Goal: Task Accomplishment & Management: Manage account settings

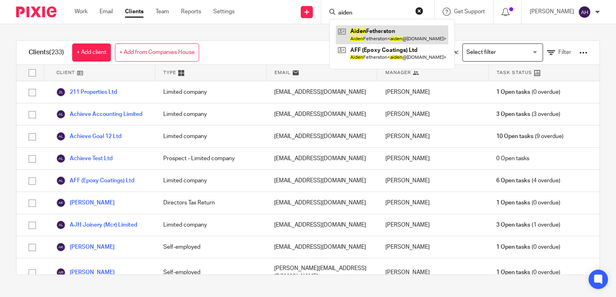
type input "aiden"
click at [393, 35] on link at bounding box center [392, 34] width 112 height 19
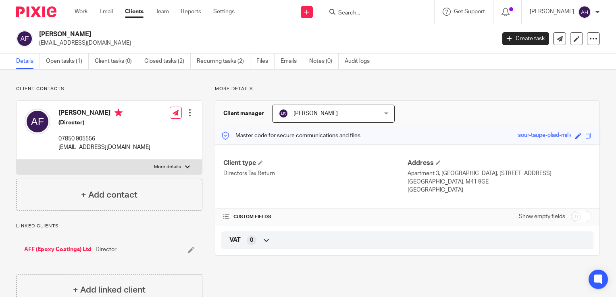
click at [362, 11] on input "Search" at bounding box center [373, 13] width 73 height 7
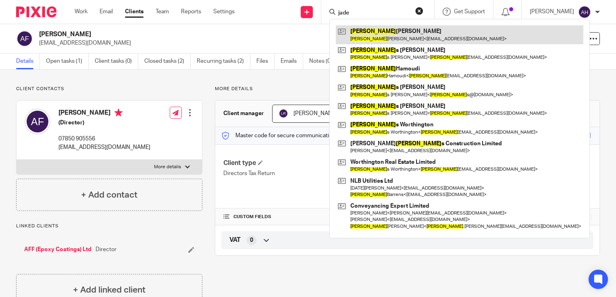
type input "jade"
click at [391, 32] on link at bounding box center [459, 34] width 247 height 19
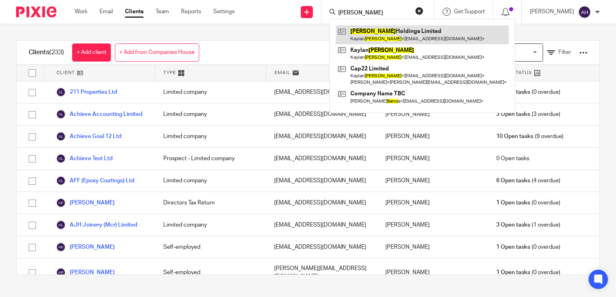
type input "bland"
click at [387, 33] on link at bounding box center [422, 34] width 173 height 19
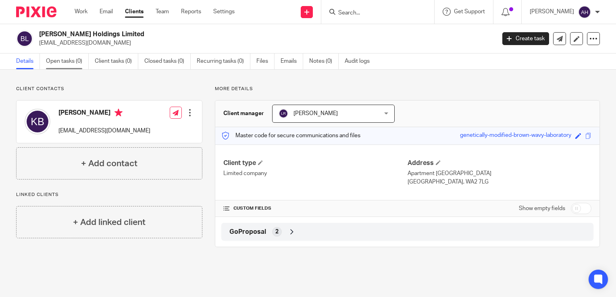
click at [67, 62] on link "Open tasks (0)" at bounding box center [67, 62] width 43 height 16
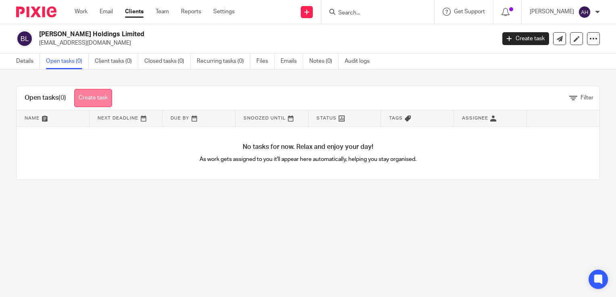
click at [98, 98] on link "Create task" at bounding box center [93, 98] width 38 height 18
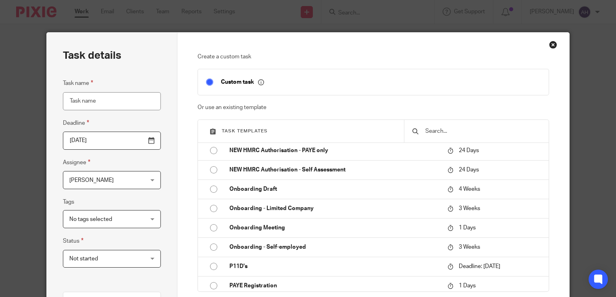
scroll to position [1128, 0]
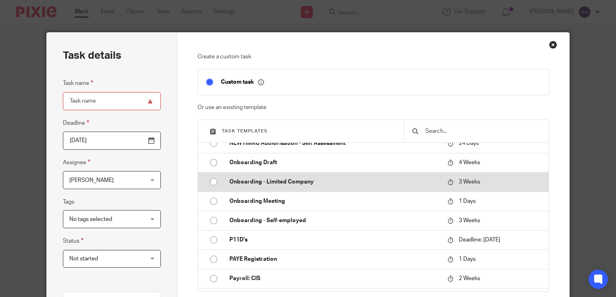
click at [297, 182] on p "Onboarding - Limited Company" at bounding box center [334, 182] width 210 height 8
type input "2025-10-07"
type input "Onboarding - Limited Company"
checkbox input "false"
radio input "true"
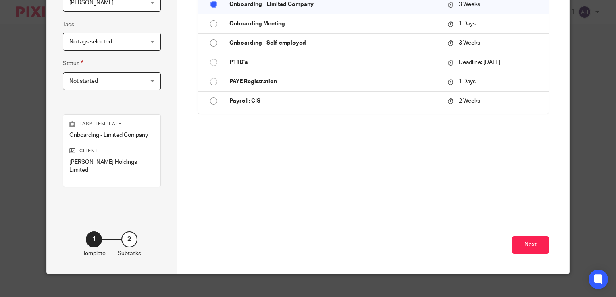
scroll to position [178, 0]
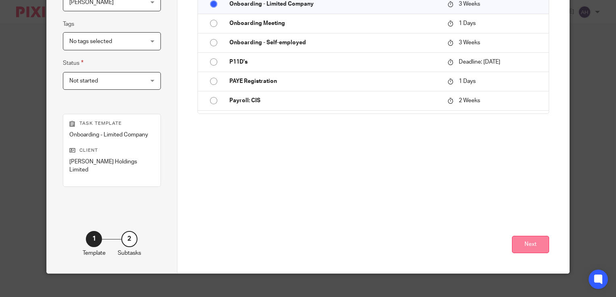
click at [528, 236] on button "Next" at bounding box center [530, 244] width 37 height 17
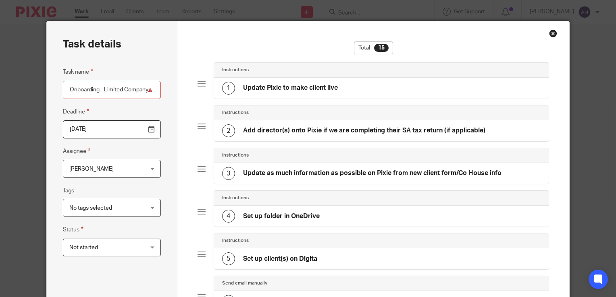
scroll to position [0, 0]
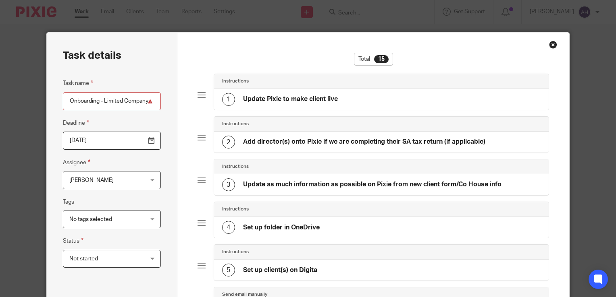
click at [313, 139] on h4 "Add director(s) onto Pixie if we are completing their SA tax return (if applica…" at bounding box center [364, 142] width 242 height 8
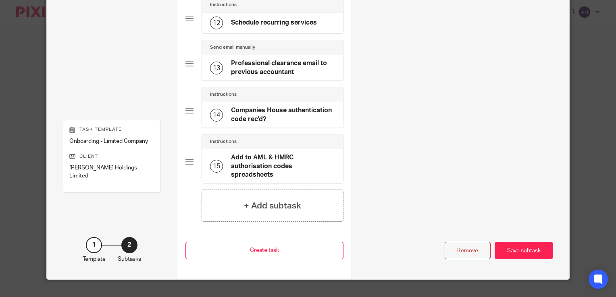
scroll to position [583, 0]
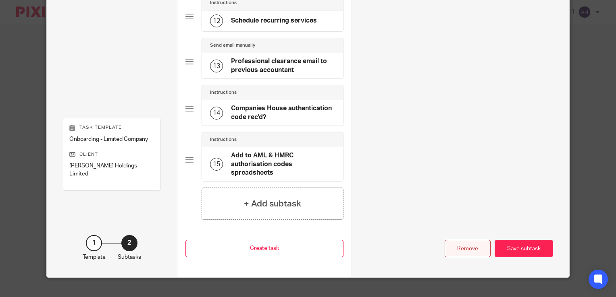
click at [464, 240] on div "Remove" at bounding box center [467, 248] width 46 height 17
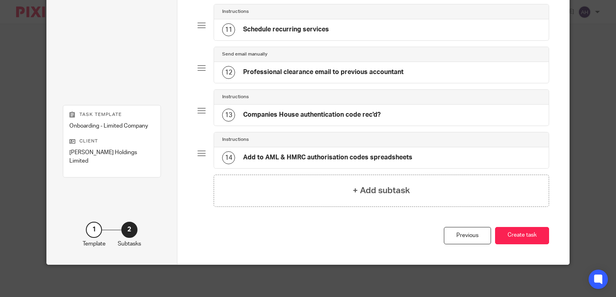
scroll to position [493, 0]
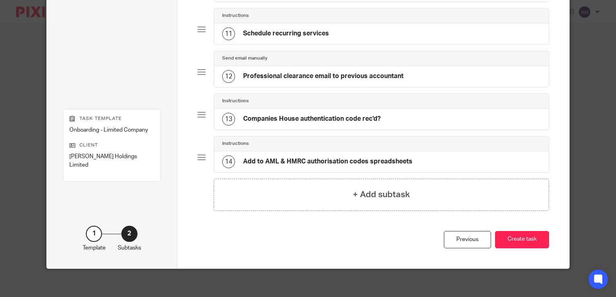
click at [364, 73] on h4 "Professional clearance email to previous accountant" at bounding box center [323, 76] width 160 height 8
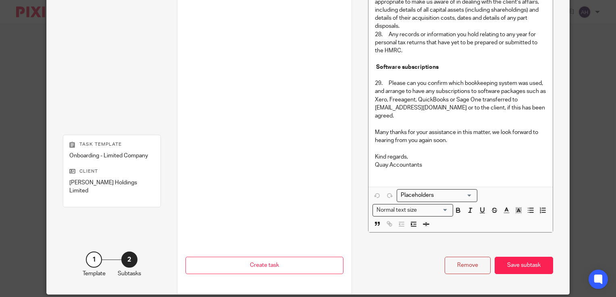
scroll to position [991, 0]
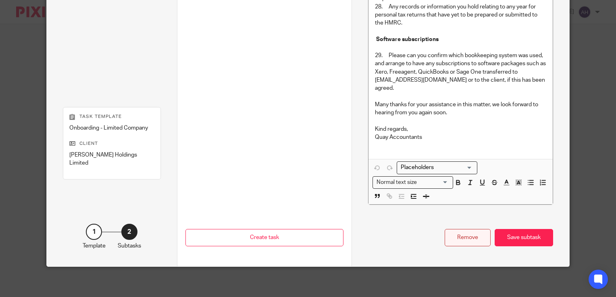
click at [463, 236] on div "Remove" at bounding box center [467, 237] width 46 height 17
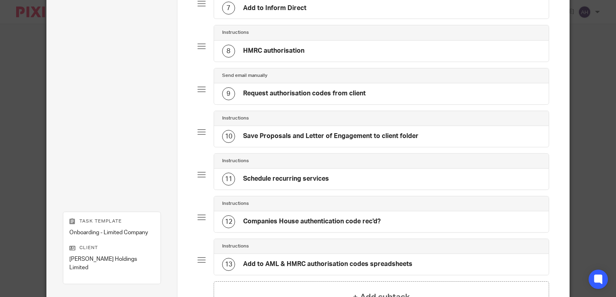
scroll to position [330, 0]
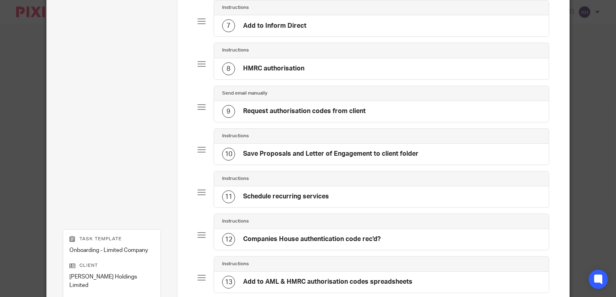
click at [342, 108] on h4 "Request authorisation codes from client" at bounding box center [304, 111] width 122 height 8
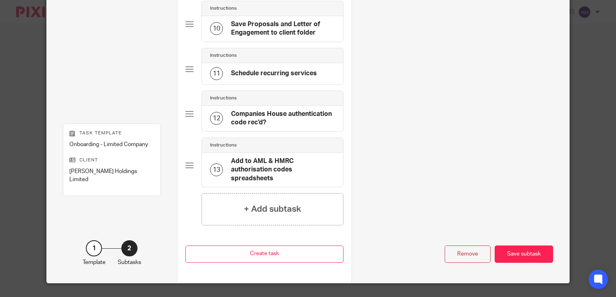
scroll to position [482, 0]
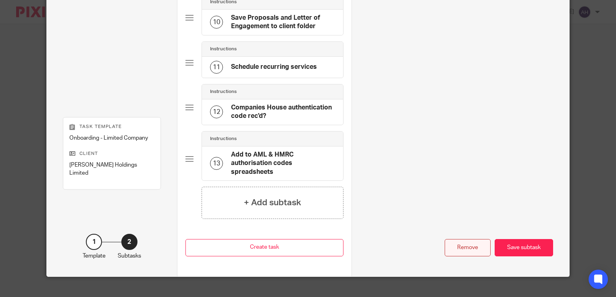
click at [472, 239] on div "Remove" at bounding box center [467, 247] width 46 height 17
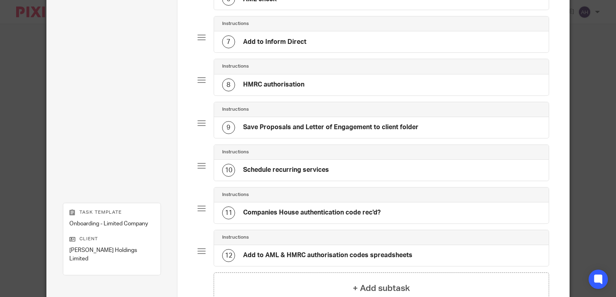
scroll to position [328, 0]
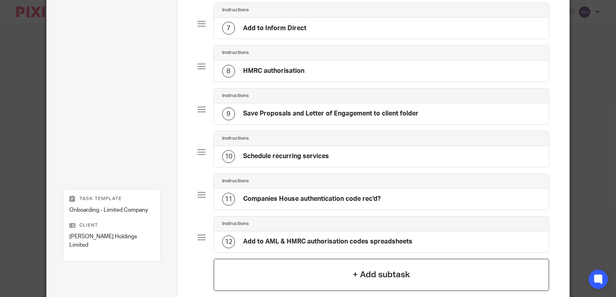
click at [376, 272] on h4 "+ Add subtask" at bounding box center [381, 275] width 57 height 12
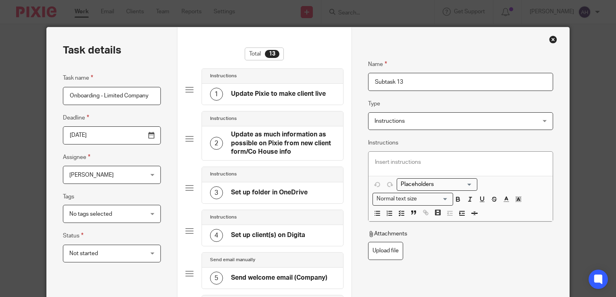
scroll to position [0, 0]
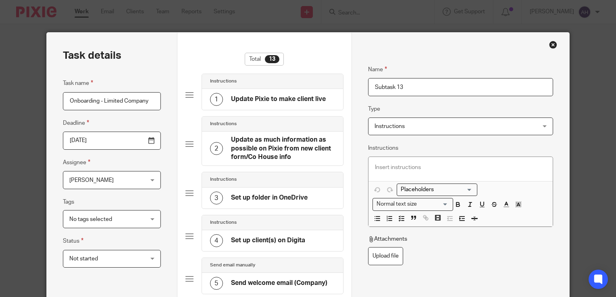
drag, startPoint x: 402, startPoint y: 85, endPoint x: 367, endPoint y: 87, distance: 34.7
click at [368, 87] on input "Subtask 13" at bounding box center [460, 87] width 185 height 18
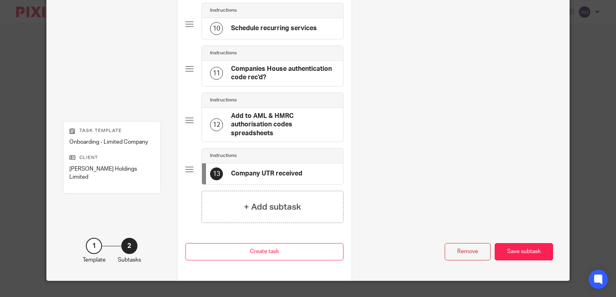
scroll to position [477, 0]
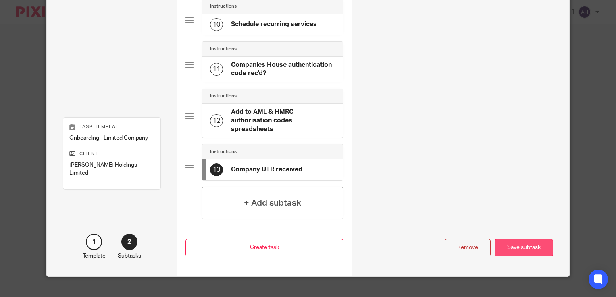
type input "Company UTR received"
click at [519, 239] on div "Save subtask" at bounding box center [523, 247] width 58 height 17
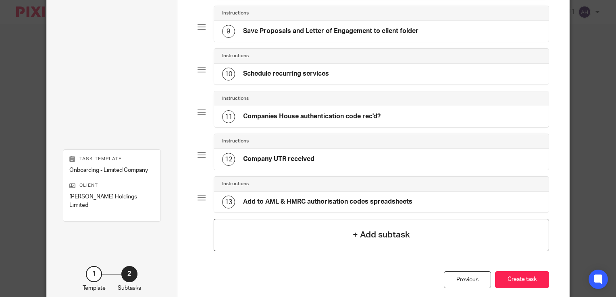
scroll to position [451, 0]
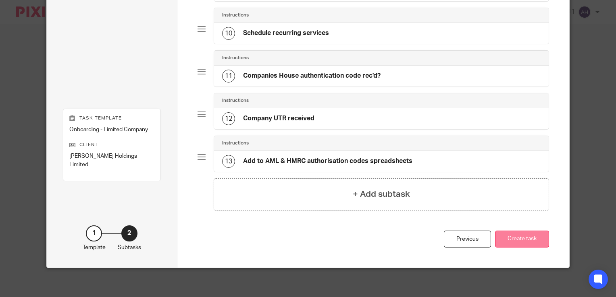
click at [515, 237] on button "Create task" at bounding box center [522, 239] width 54 height 17
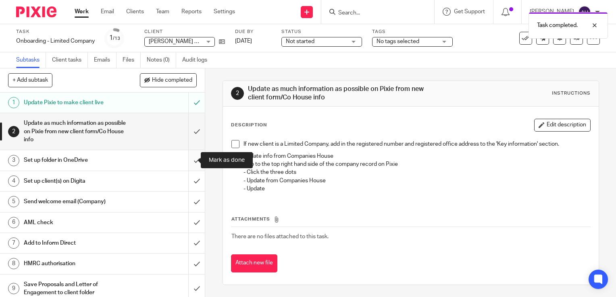
click at [188, 160] on input "submit" at bounding box center [102, 160] width 205 height 20
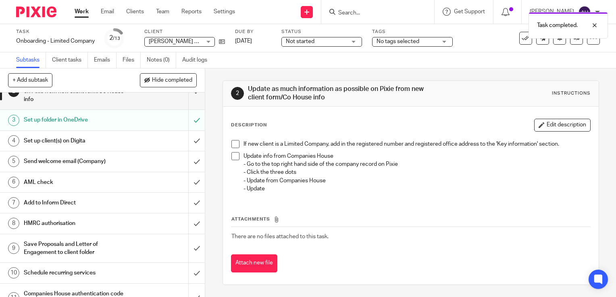
scroll to position [81, 0]
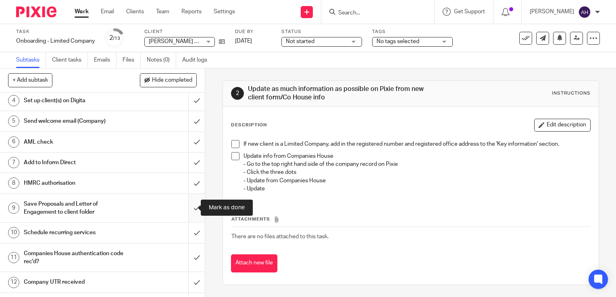
click at [189, 208] on input "submit" at bounding box center [102, 208] width 205 height 29
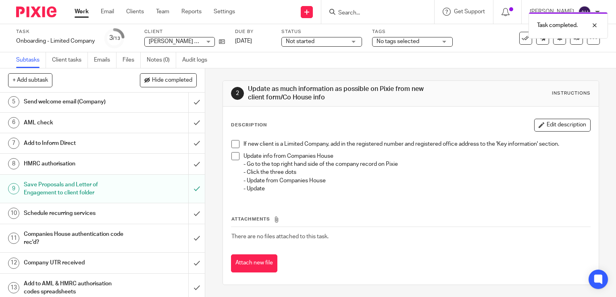
scroll to position [104, 0]
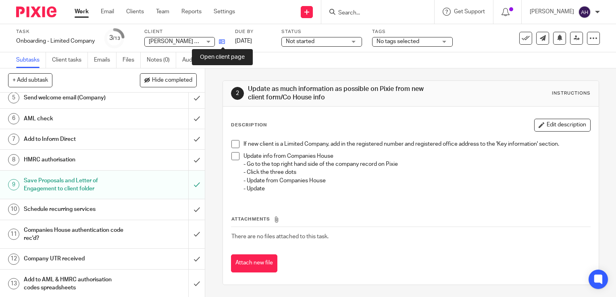
click at [222, 41] on icon at bounding box center [222, 42] width 6 height 6
click at [223, 43] on icon at bounding box center [222, 42] width 6 height 6
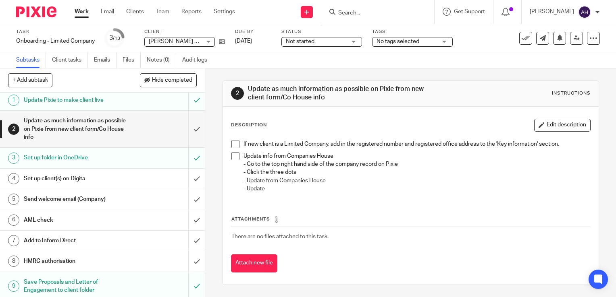
scroll to position [0, 0]
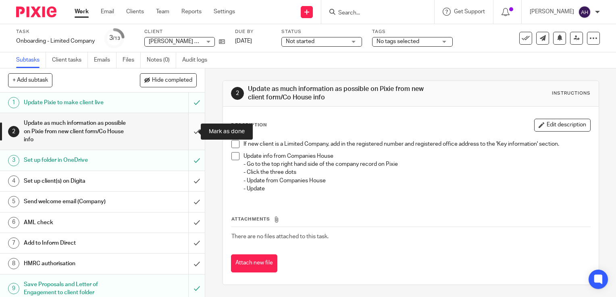
click at [189, 131] on input "submit" at bounding box center [102, 131] width 205 height 37
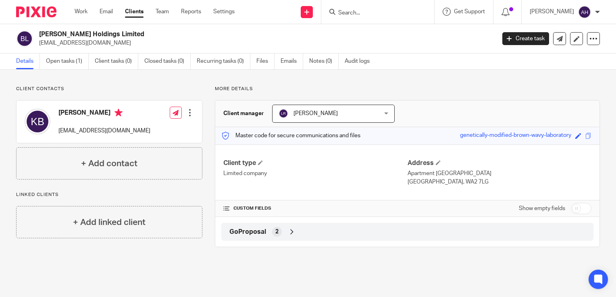
click at [367, 14] on input "Search" at bounding box center [373, 13] width 73 height 7
drag, startPoint x: 385, startPoint y: 12, endPoint x: 346, endPoint y: 12, distance: 39.1
click at [346, 12] on div "bk holdings" at bounding box center [376, 12] width 94 height 10
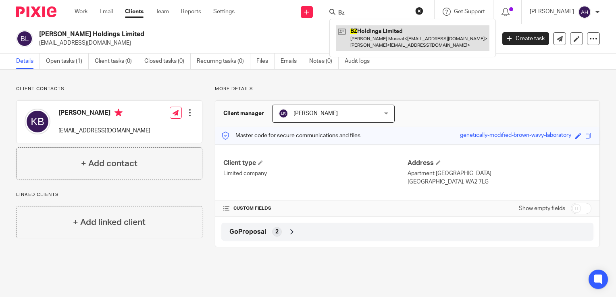
type input "Bz"
click at [392, 37] on link at bounding box center [413, 37] width 154 height 25
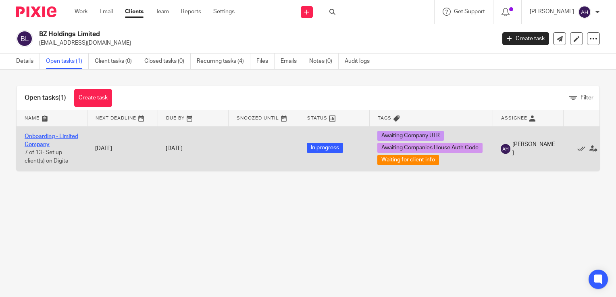
click at [49, 135] on link "Onboarding - Limited Company" at bounding box center [52, 141] width 54 height 14
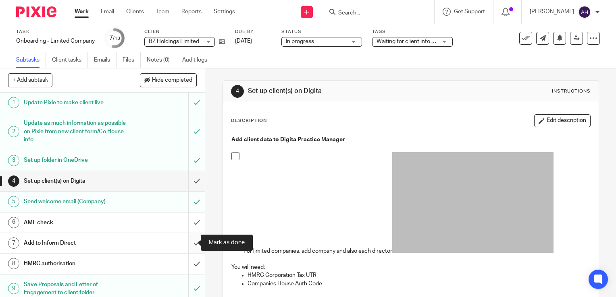
click at [188, 242] on input "submit" at bounding box center [102, 243] width 205 height 20
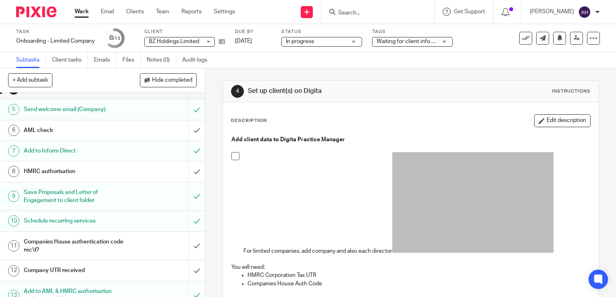
scroll to position [104, 0]
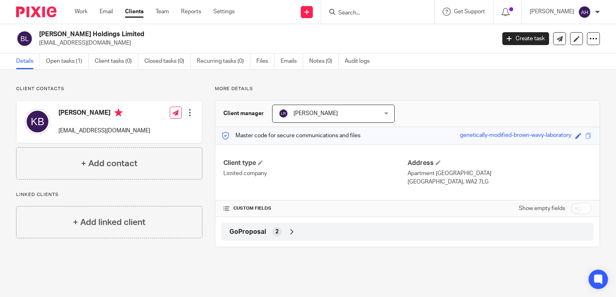
click at [581, 207] on input "checkbox" at bounding box center [581, 208] width 21 height 11
checkbox input "true"
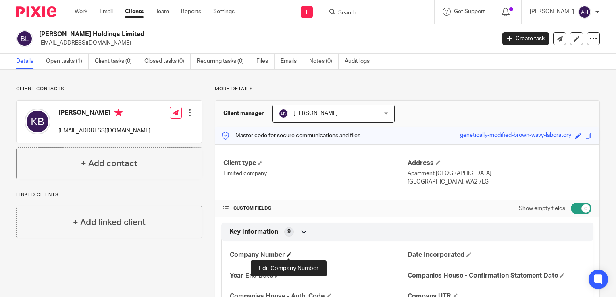
click at [288, 255] on span at bounding box center [289, 254] width 5 height 5
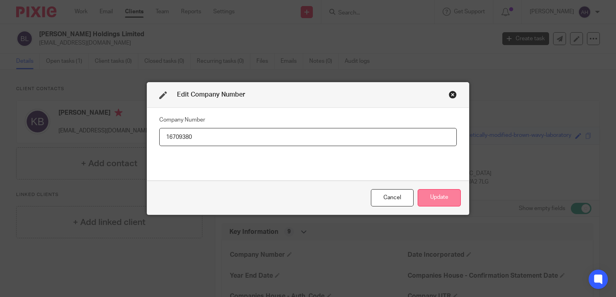
type input "16709380"
click at [445, 197] on button "Update" at bounding box center [438, 197] width 43 height 17
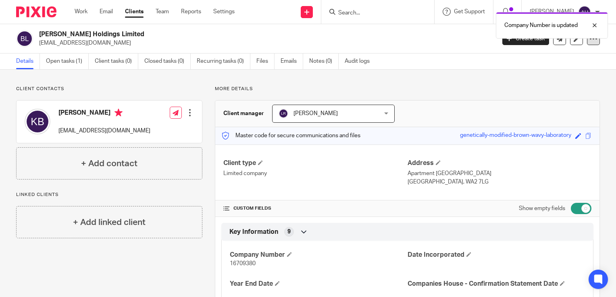
click at [588, 43] on div at bounding box center [593, 38] width 13 height 13
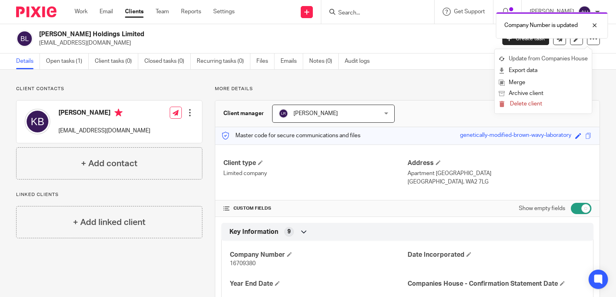
click at [563, 58] on link "Update from Companies House" at bounding box center [542, 59] width 89 height 12
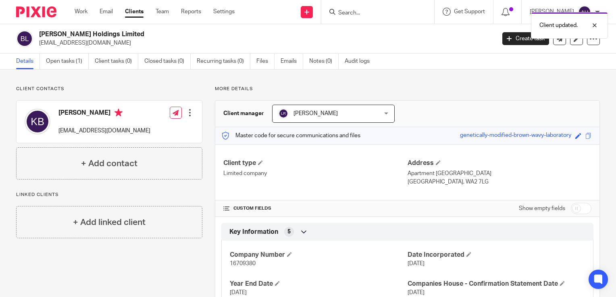
click at [581, 209] on input "checkbox" at bounding box center [581, 208] width 21 height 11
checkbox input "true"
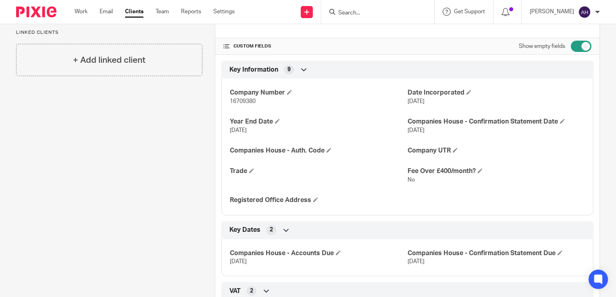
scroll to position [164, 0]
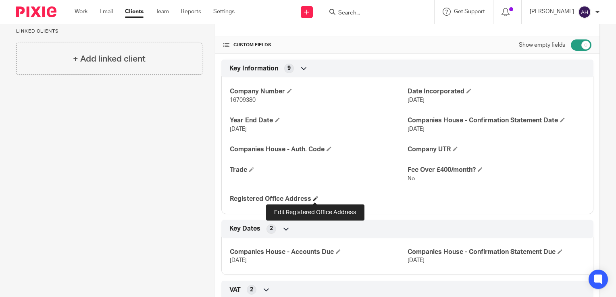
click at [314, 198] on span at bounding box center [315, 198] width 5 height 5
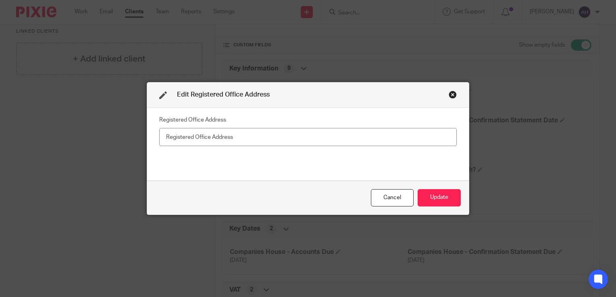
click at [164, 137] on input "text" at bounding box center [307, 137] width 297 height 18
type input "F"
type input "FAO Achieve Accounting Limited, Station House, Stamford New Road, Altrincham, C…"
click at [426, 198] on button "Update" at bounding box center [438, 197] width 43 height 17
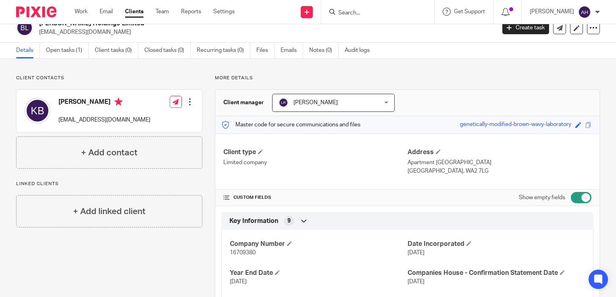
scroll to position [0, 0]
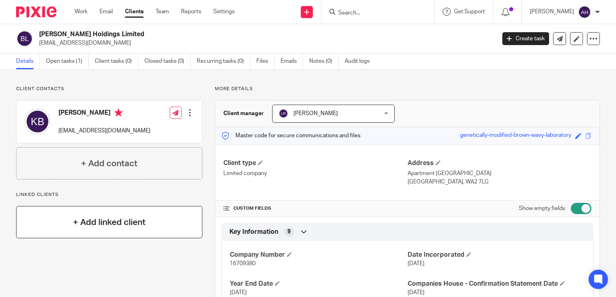
click at [110, 220] on h4 "+ Add linked client" at bounding box center [109, 222] width 73 height 12
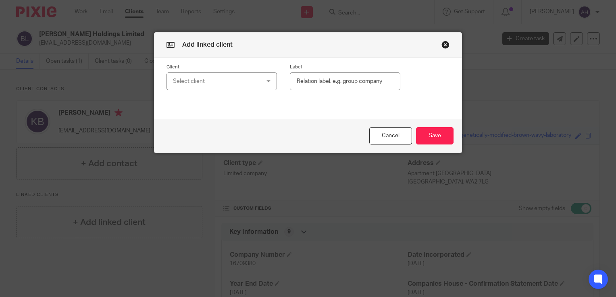
click at [200, 83] on div "Select client" at bounding box center [214, 81] width 83 height 17
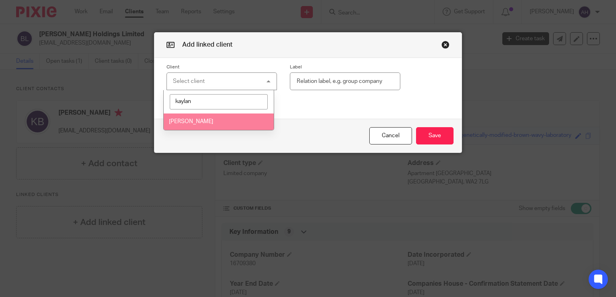
type input "kaylan"
click at [195, 122] on span "[PERSON_NAME]" at bounding box center [191, 122] width 44 height 6
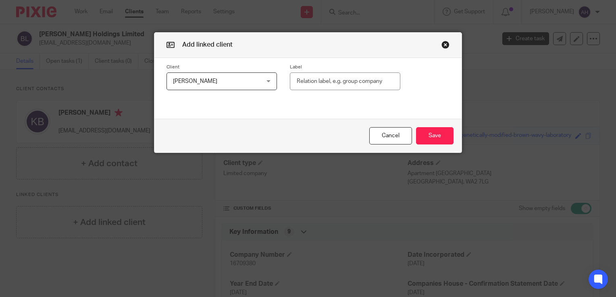
click at [293, 81] on input "text" at bounding box center [345, 82] width 110 height 18
type input "Director"
click at [432, 135] on button "Save" at bounding box center [434, 135] width 37 height 17
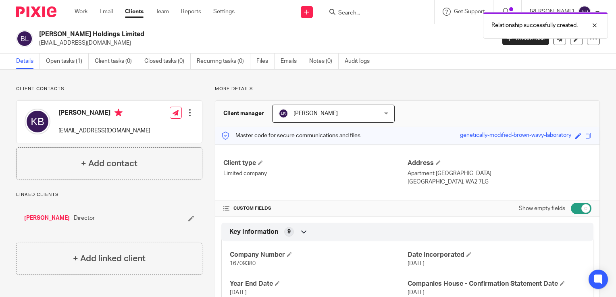
click at [48, 218] on link "[PERSON_NAME]" at bounding box center [47, 218] width 46 height 8
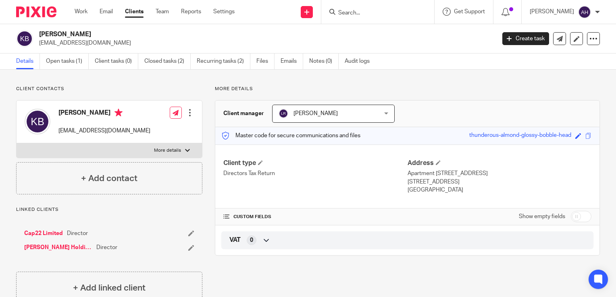
click at [63, 247] on link "[PERSON_NAME] Holdings Limited" at bounding box center [58, 248] width 68 height 8
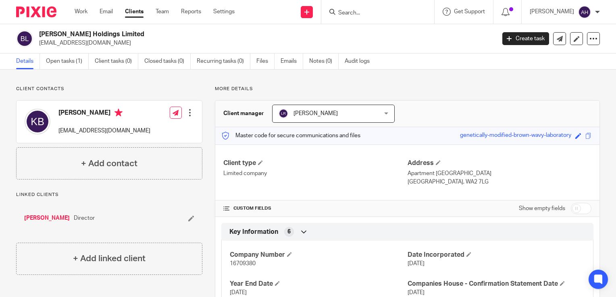
click at [187, 113] on div at bounding box center [190, 113] width 8 height 8
click at [143, 131] on link "Edit contact" at bounding box center [151, 131] width 77 height 12
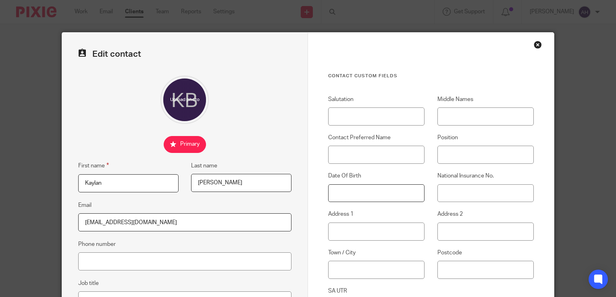
click at [353, 194] on input "Date Of Birth" at bounding box center [376, 194] width 96 height 18
type input "[DATE]"
click at [459, 193] on input "National Insurance No." at bounding box center [485, 194] width 96 height 18
type input "PB003345B"
type input "Apartment 17"
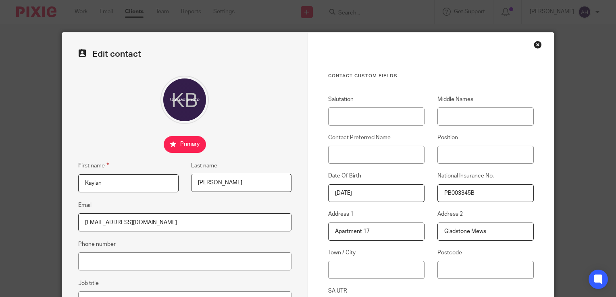
type input "Gladstone Mews"
type input "Warrington"
type input "WA2 7LG"
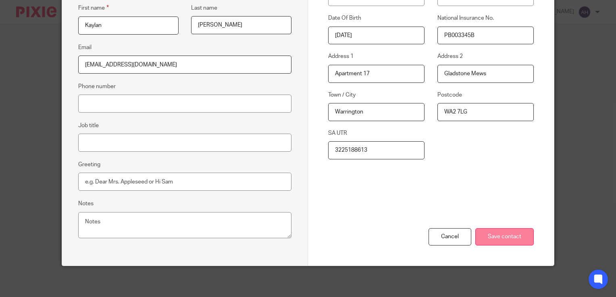
type input "3225188613"
click at [484, 236] on input "Save contact" at bounding box center [504, 236] width 58 height 17
click at [491, 238] on input "Save contact" at bounding box center [504, 236] width 58 height 17
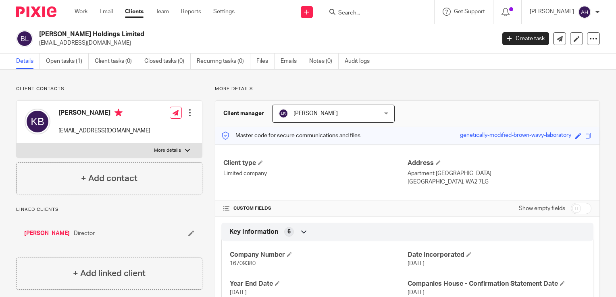
click at [185, 149] on div at bounding box center [187, 150] width 5 height 5
click at [17, 143] on input "More details" at bounding box center [16, 143] width 0 height 0
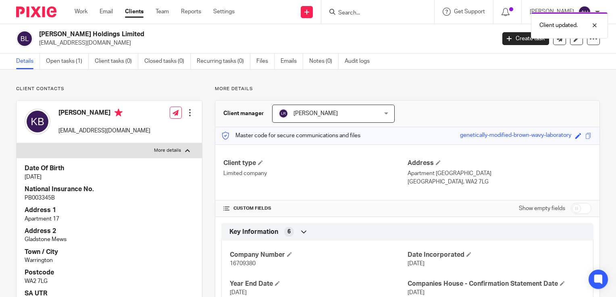
click at [185, 151] on div at bounding box center [187, 150] width 5 height 5
click at [17, 143] on input "More details" at bounding box center [16, 143] width 0 height 0
checkbox input "false"
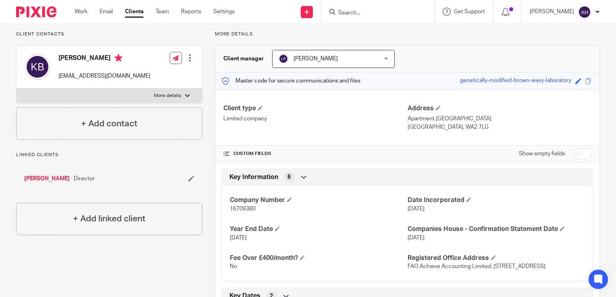
scroll to position [81, 0]
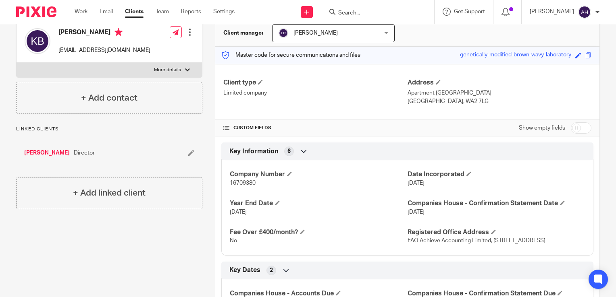
click at [581, 130] on input "checkbox" at bounding box center [581, 127] width 21 height 11
checkbox input "true"
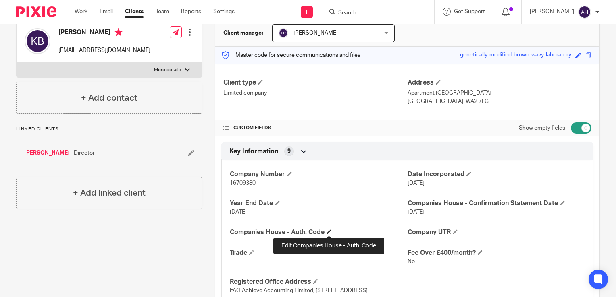
click at [327, 231] on span at bounding box center [328, 232] width 5 height 5
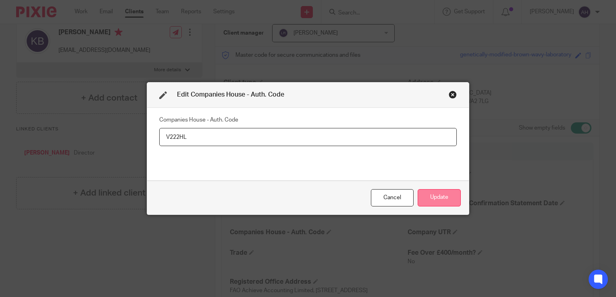
type input "V222HL"
click at [441, 200] on button "Update" at bounding box center [438, 197] width 43 height 17
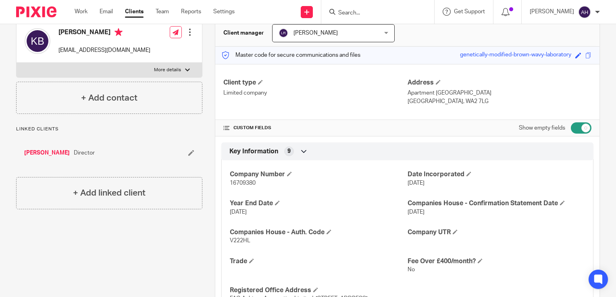
click at [364, 12] on input "Search" at bounding box center [373, 13] width 73 height 7
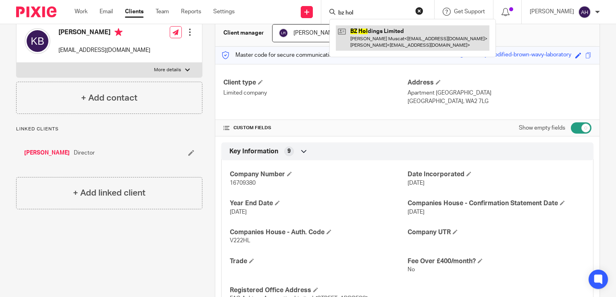
type input "bz hol"
click at [382, 40] on link at bounding box center [413, 37] width 154 height 25
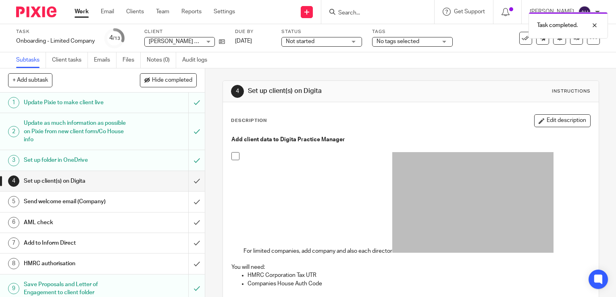
click at [107, 202] on h1 "Send welcome email (Company)" at bounding box center [76, 202] width 104 height 12
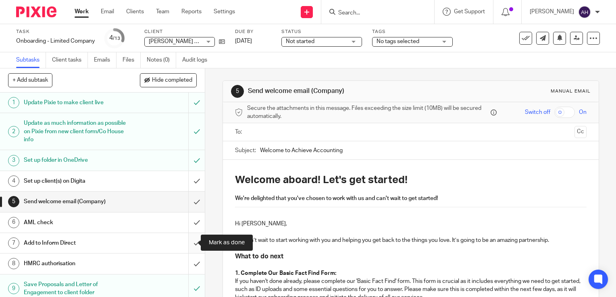
click at [189, 243] on input "submit" at bounding box center [102, 243] width 205 height 20
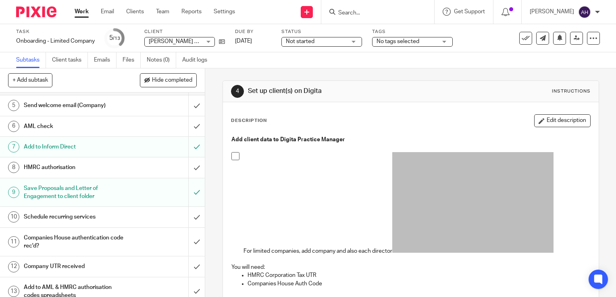
scroll to position [104, 0]
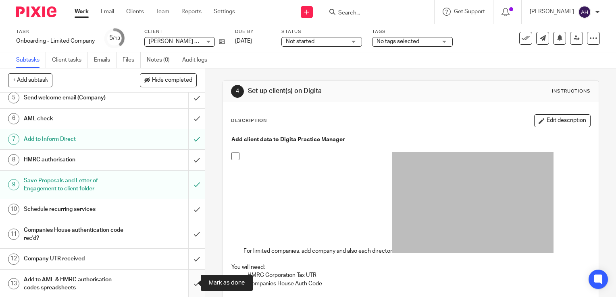
click at [187, 283] on input "submit" at bounding box center [102, 284] width 205 height 29
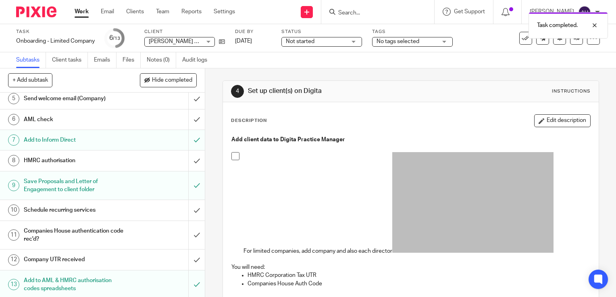
scroll to position [104, 0]
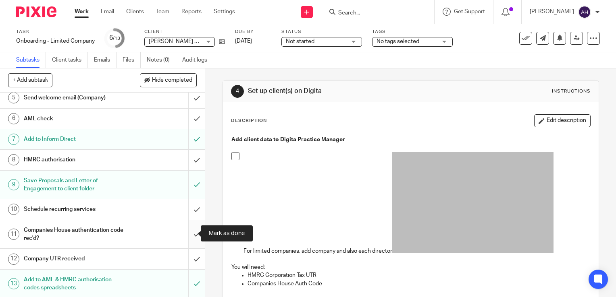
click at [189, 235] on input "submit" at bounding box center [102, 234] width 205 height 29
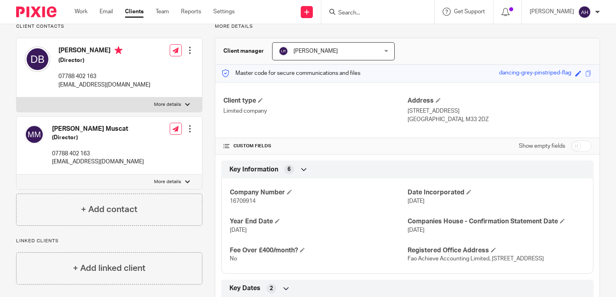
scroll to position [81, 0]
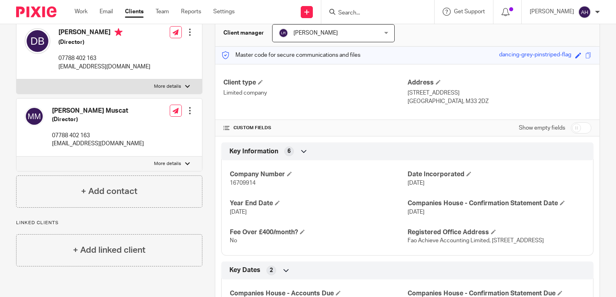
click at [580, 127] on input "checkbox" at bounding box center [581, 127] width 21 height 11
checkbox input "true"
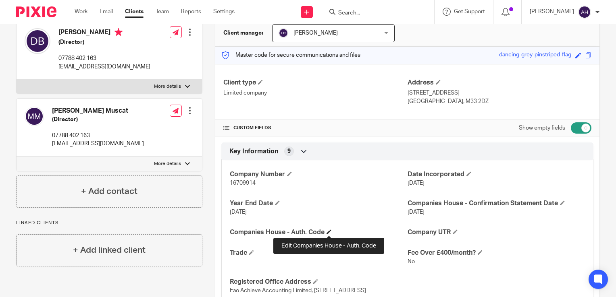
click at [327, 231] on span at bounding box center [328, 232] width 5 height 5
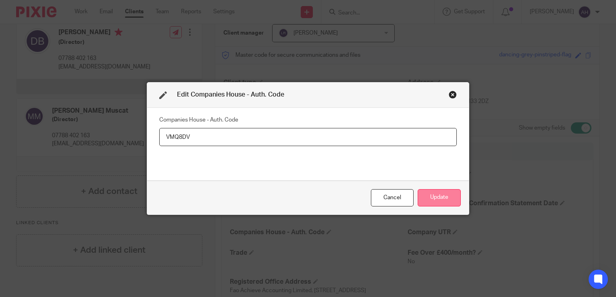
type input "VMQ8DV"
click at [440, 198] on button "Update" at bounding box center [438, 197] width 43 height 17
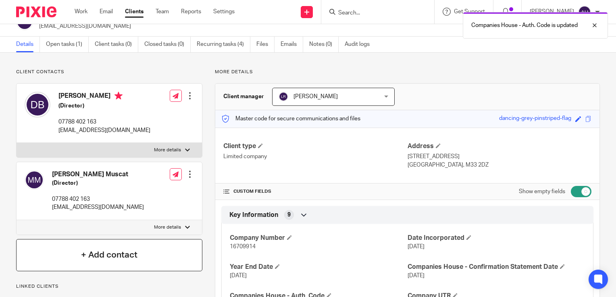
scroll to position [0, 0]
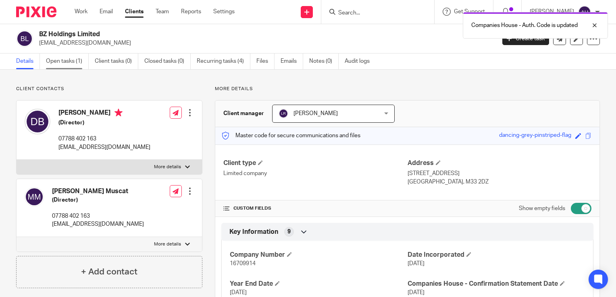
click at [65, 60] on link "Open tasks (1)" at bounding box center [67, 62] width 43 height 16
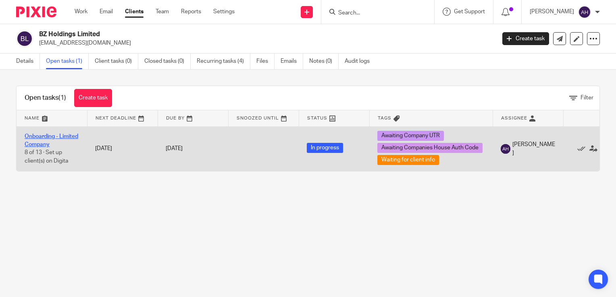
click at [47, 136] on link "Onboarding - Limited Company" at bounding box center [52, 141] width 54 height 14
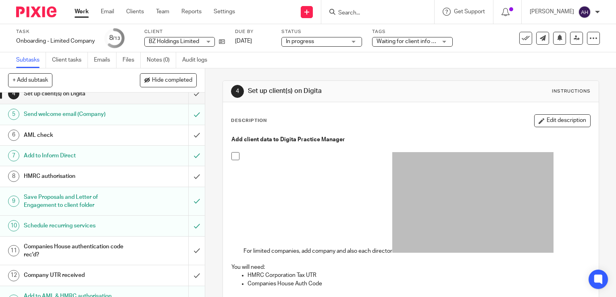
scroll to position [104, 0]
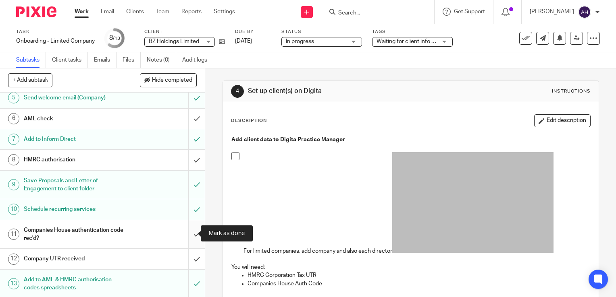
click at [188, 232] on input "submit" at bounding box center [102, 234] width 205 height 29
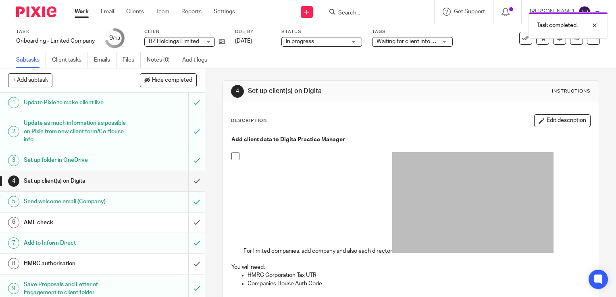
click at [446, 42] on div "Waiting for client info + 2" at bounding box center [412, 42] width 81 height 10
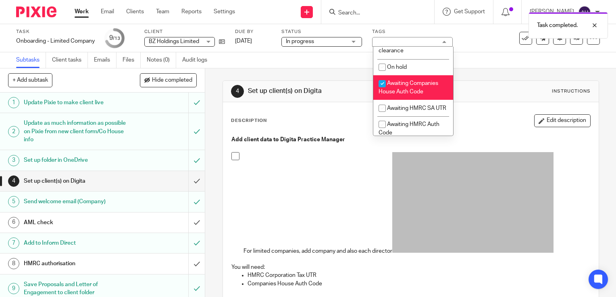
scroll to position [242, 0]
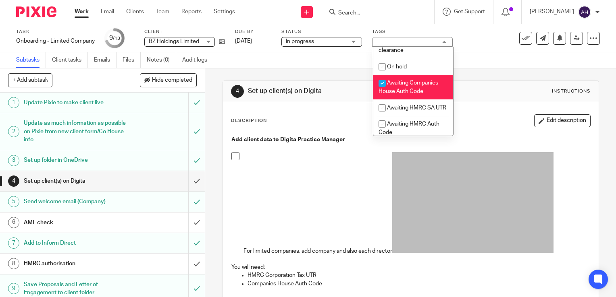
click at [382, 91] on input "checkbox" at bounding box center [381, 83] width 15 height 15
checkbox input "false"
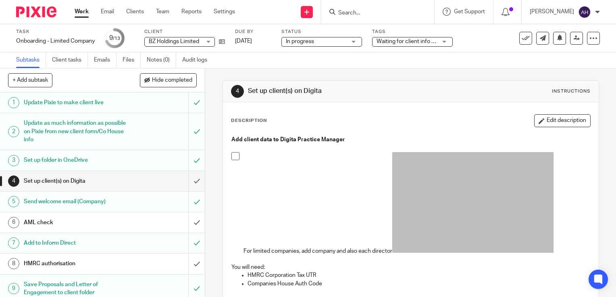
click at [212, 101] on div "4 Set up client(s) on Digita Instructions Description Edit description Add clie…" at bounding box center [410, 183] width 411 height 229
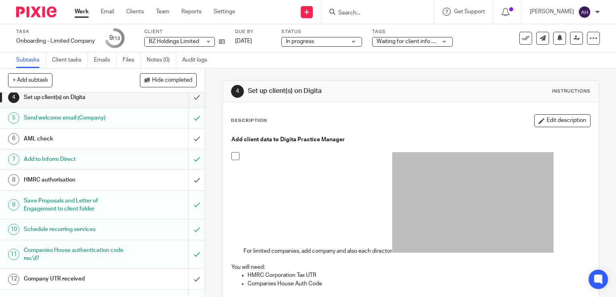
scroll to position [104, 0]
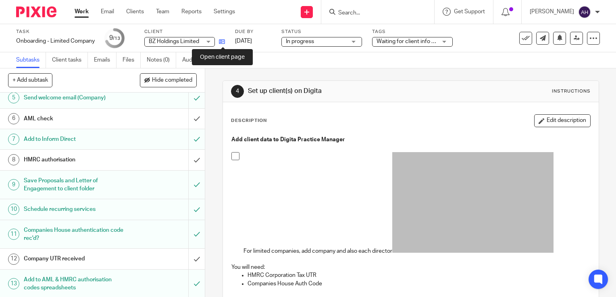
click at [222, 42] on icon at bounding box center [222, 42] width 6 height 6
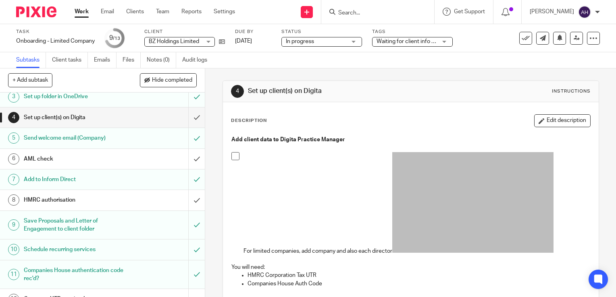
scroll to position [23, 0]
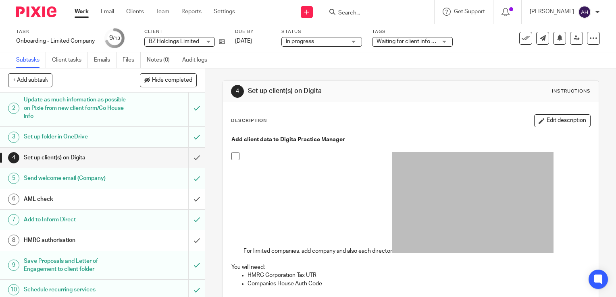
click at [445, 41] on div "Waiting for client info + 1" at bounding box center [412, 42] width 81 height 10
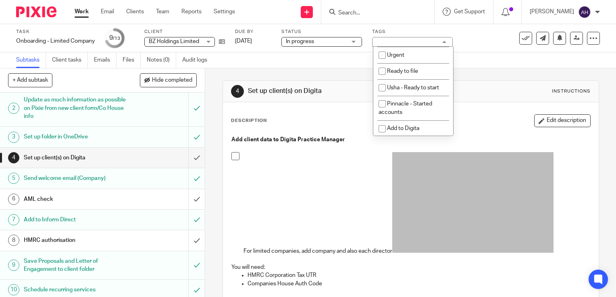
scroll to position [121, 0]
click at [381, 131] on input "checkbox" at bounding box center [381, 130] width 15 height 15
checkbox input "true"
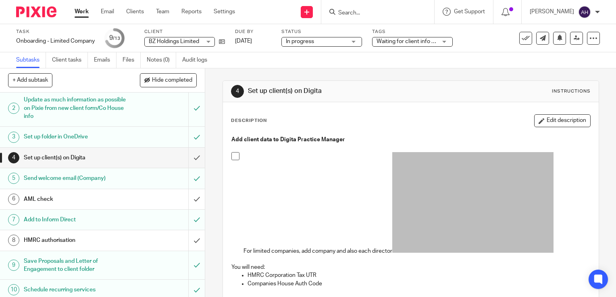
click at [213, 120] on div "4 Set up client(s) on Digita Instructions Description Edit description Add clie…" at bounding box center [410, 183] width 411 height 229
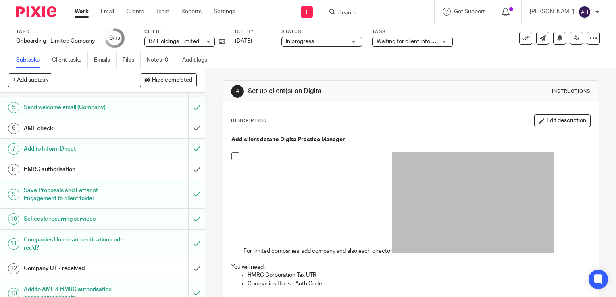
scroll to position [104, 0]
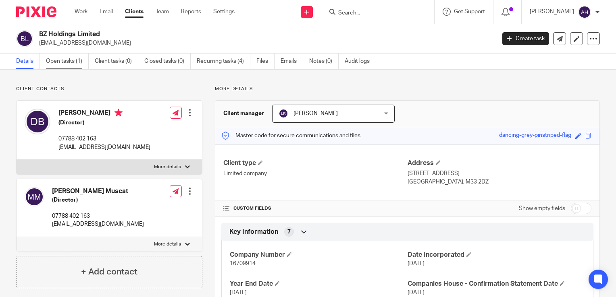
click at [66, 60] on link "Open tasks (1)" at bounding box center [67, 62] width 43 height 16
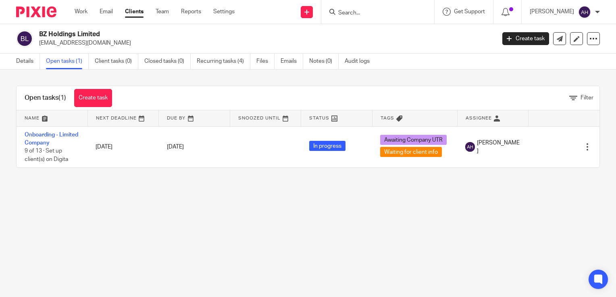
click at [68, 64] on link "Open tasks (1)" at bounding box center [67, 62] width 43 height 16
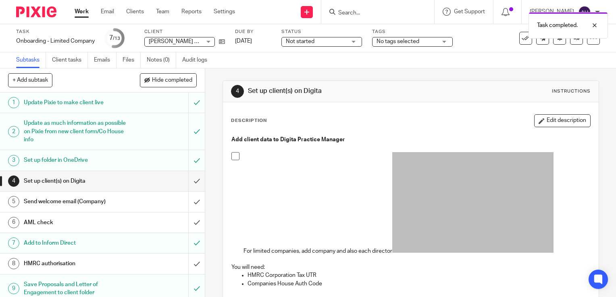
click at [355, 42] on div "Not started Not started" at bounding box center [321, 42] width 81 height 10
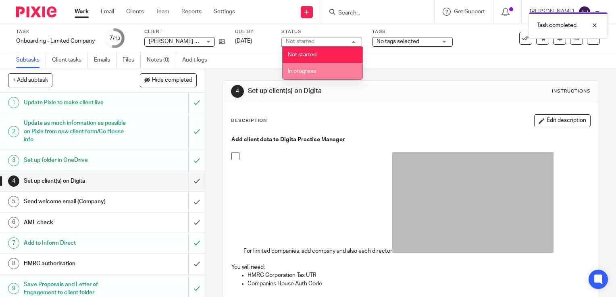
click at [314, 73] on span "In progress" at bounding box center [302, 72] width 28 height 6
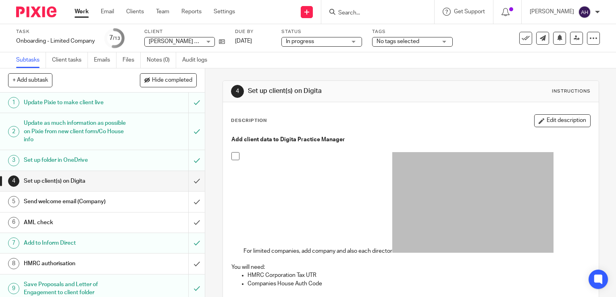
click at [445, 43] on div "No tags selected" at bounding box center [412, 42] width 81 height 10
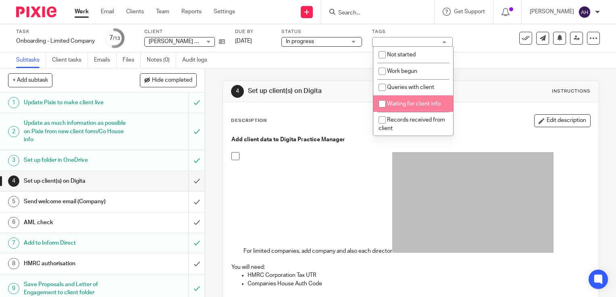
click at [383, 104] on input "checkbox" at bounding box center [381, 103] width 15 height 15
checkbox input "true"
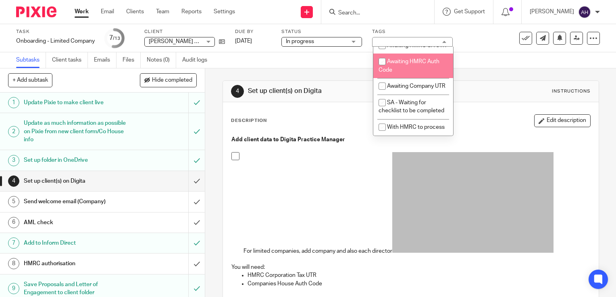
scroll to position [322, 0]
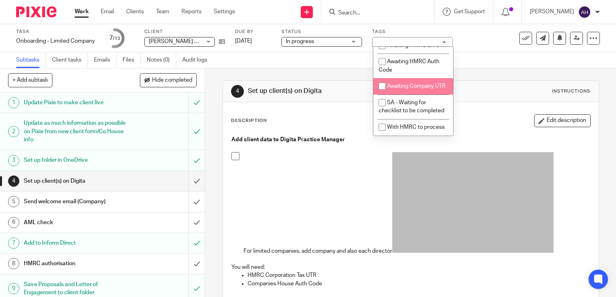
click at [382, 89] on input "checkbox" at bounding box center [381, 86] width 15 height 15
checkbox input "true"
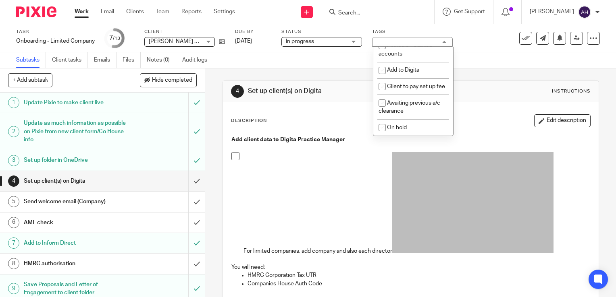
scroll to position [161, 0]
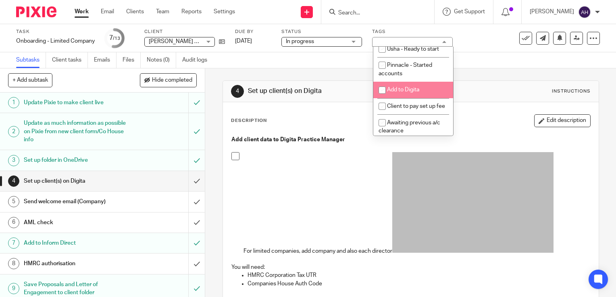
click at [384, 91] on input "checkbox" at bounding box center [381, 90] width 15 height 15
checkbox input "true"
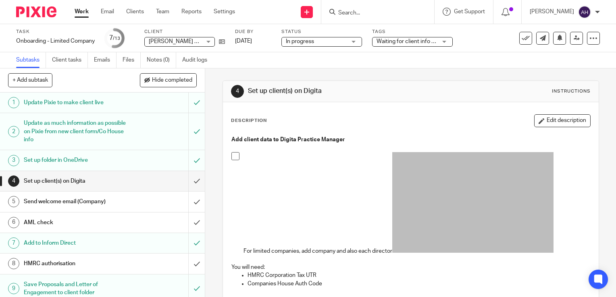
click at [214, 120] on div "4 Set up client(s) on Digita Instructions Description Edit description Add clie…" at bounding box center [410, 183] width 411 height 229
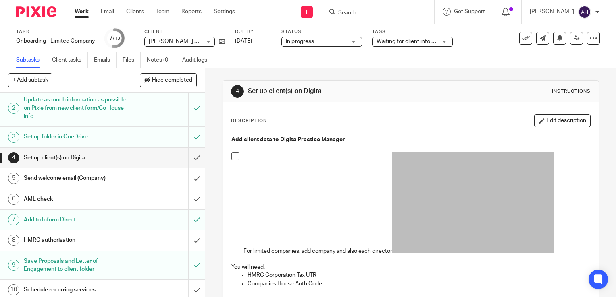
scroll to position [0, 0]
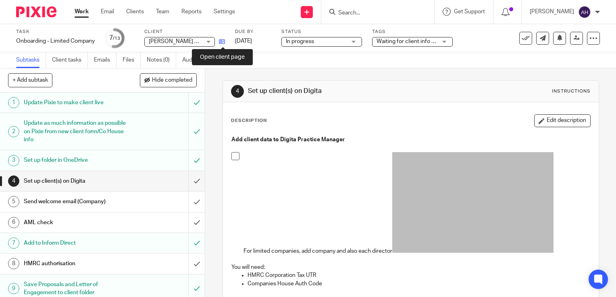
click at [222, 42] on icon at bounding box center [222, 42] width 6 height 6
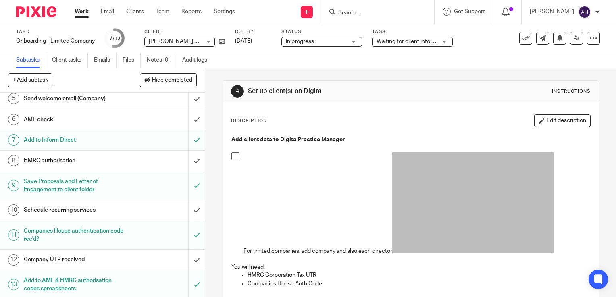
scroll to position [104, 0]
click at [140, 209] on div "Schedule recurring services" at bounding box center [102, 209] width 157 height 12
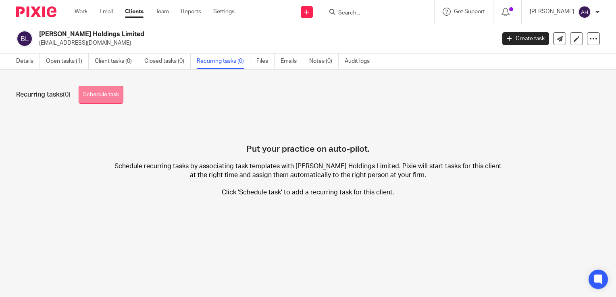
click at [114, 94] on link "Schedule task" at bounding box center [101, 95] width 45 height 18
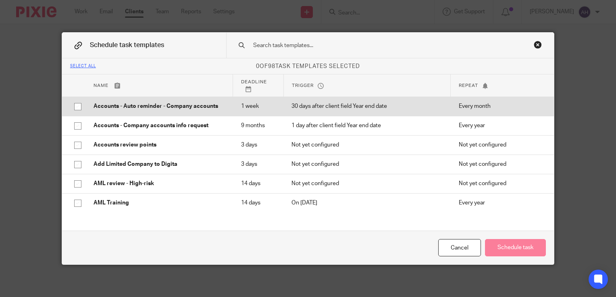
drag, startPoint x: 76, startPoint y: 107, endPoint x: 86, endPoint y: 110, distance: 11.0
click at [76, 107] on input "checkbox" at bounding box center [77, 106] width 15 height 15
checkbox input "true"
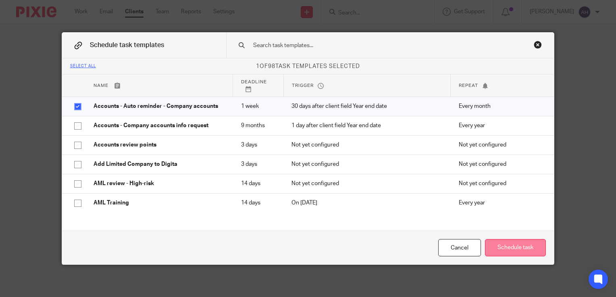
click at [519, 247] on button "Schedule task" at bounding box center [515, 247] width 61 height 17
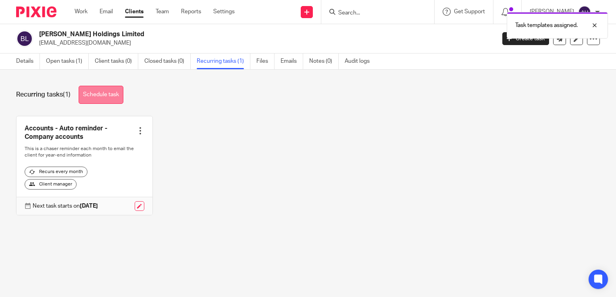
click at [106, 89] on link "Schedule task" at bounding box center [101, 95] width 45 height 18
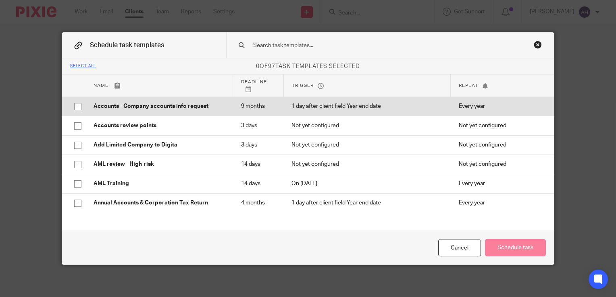
click at [74, 108] on input "checkbox" at bounding box center [77, 106] width 15 height 15
checkbox input "true"
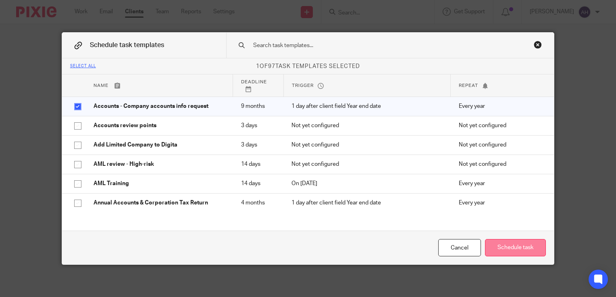
click at [514, 249] on button "Schedule task" at bounding box center [515, 247] width 61 height 17
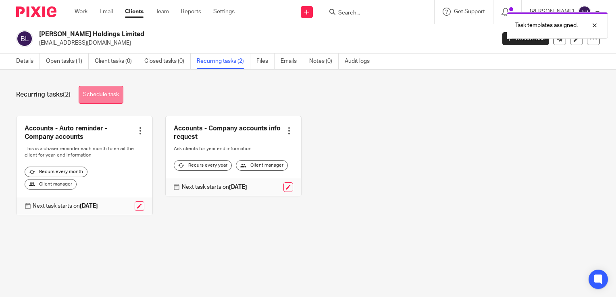
click at [107, 97] on link "Schedule task" at bounding box center [101, 95] width 45 height 18
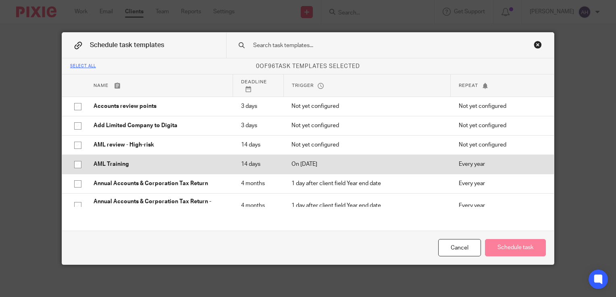
scroll to position [40, 0]
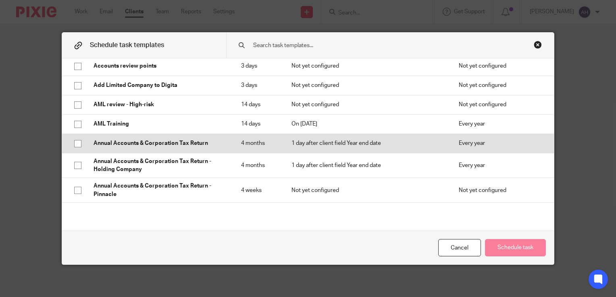
drag, startPoint x: 114, startPoint y: 143, endPoint x: 124, endPoint y: 144, distance: 10.6
click at [114, 143] on p "Annual Accounts & Corporation Tax Return" at bounding box center [158, 143] width 131 height 8
checkbox input "true"
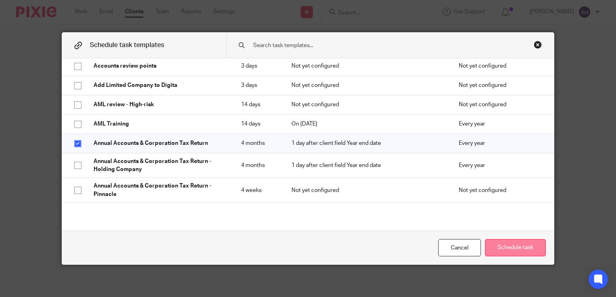
click at [524, 247] on button "Schedule task" at bounding box center [515, 247] width 61 height 17
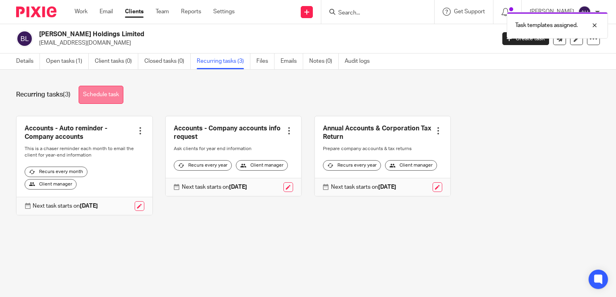
click at [103, 96] on link "Schedule task" at bounding box center [101, 95] width 45 height 18
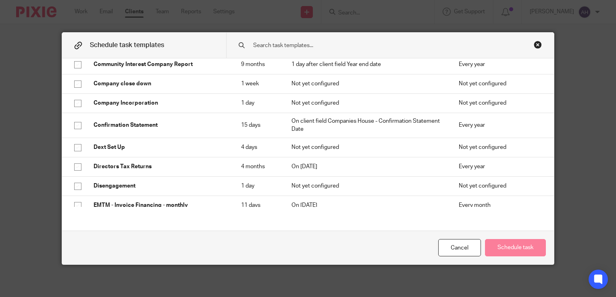
scroll to position [645, 0]
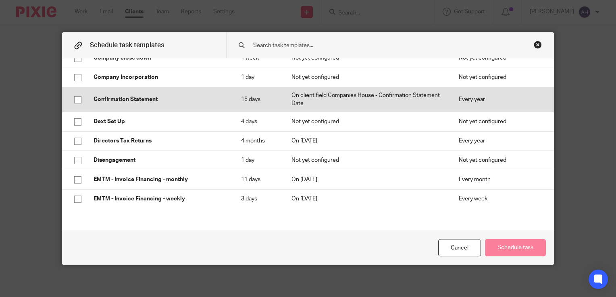
click at [148, 104] on p "Confirmation Statement" at bounding box center [158, 100] width 131 height 8
checkbox input "true"
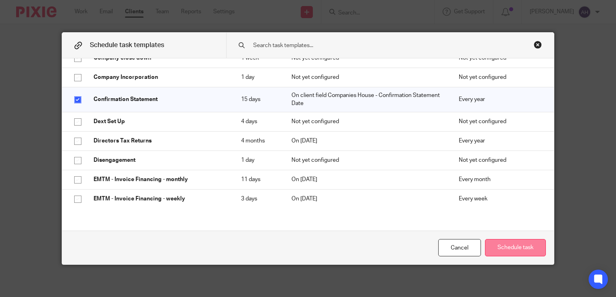
click at [511, 249] on button "Schedule task" at bounding box center [515, 247] width 61 height 17
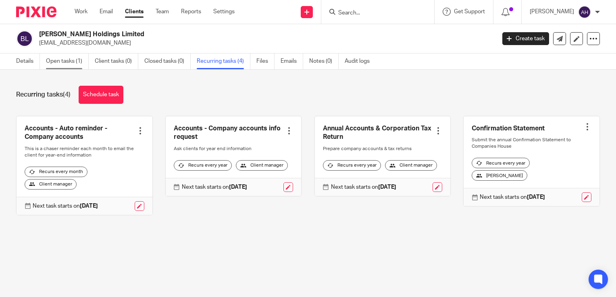
click at [63, 63] on link "Open tasks (1)" at bounding box center [67, 62] width 43 height 16
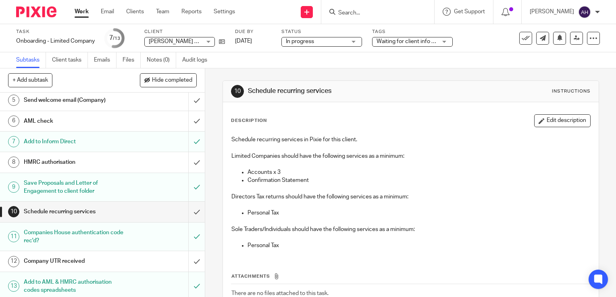
scroll to position [104, 0]
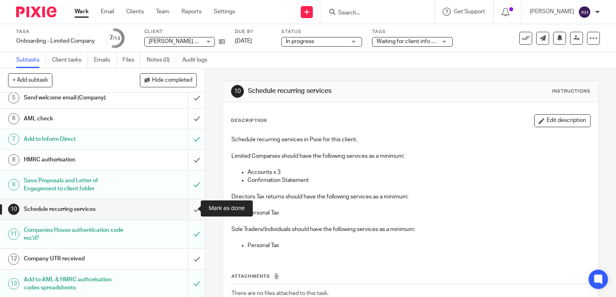
click at [187, 209] on input "submit" at bounding box center [102, 209] width 205 height 20
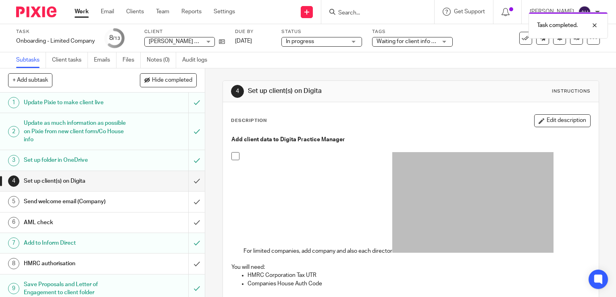
click at [115, 202] on h1 "Send welcome email (Company)" at bounding box center [76, 202] width 104 height 12
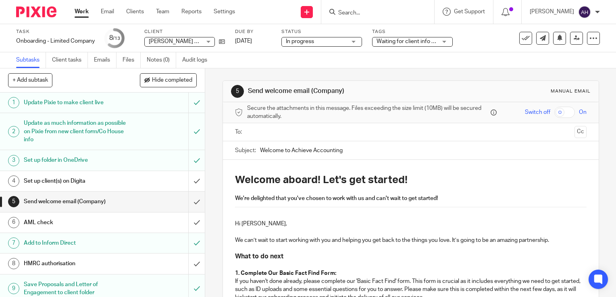
click at [258, 134] on input "text" at bounding box center [410, 132] width 321 height 9
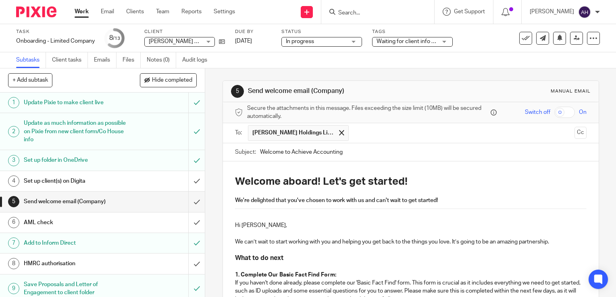
click at [349, 151] on input "Welcome to Achieve Accounting" at bounding box center [423, 152] width 326 height 18
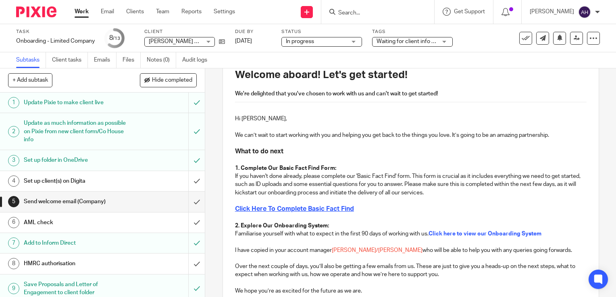
scroll to position [121, 0]
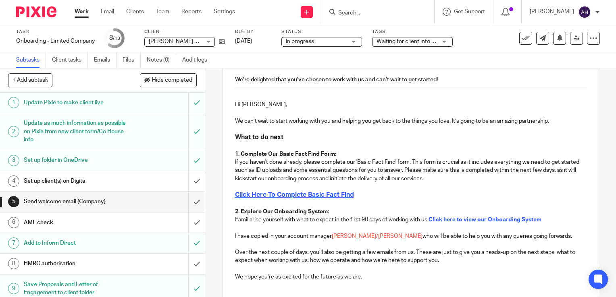
type input "Welcome to Achieve Accounting - Bland Holdings Limited"
click at [235, 162] on p "If you haven't done already, please complete our 'Basic Fact Find' form. This f…" at bounding box center [410, 170] width 351 height 25
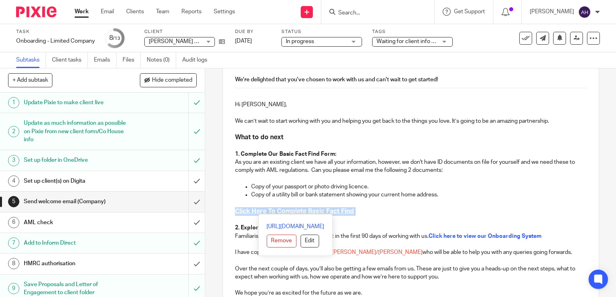
drag, startPoint x: 363, startPoint y: 209, endPoint x: 226, endPoint y: 211, distance: 136.6
click at [226, 211] on div "Welcome aboard! Let's get started! We're delighted that you've chosen to work w…" at bounding box center [411, 172] width 376 height 263
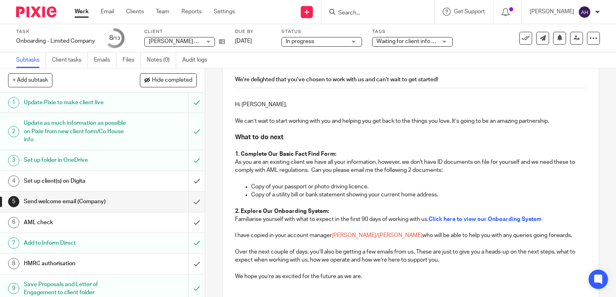
click at [330, 237] on p "I have copied in your account manager Liz/Anousheh who will be able to help you…" at bounding box center [410, 236] width 351 height 8
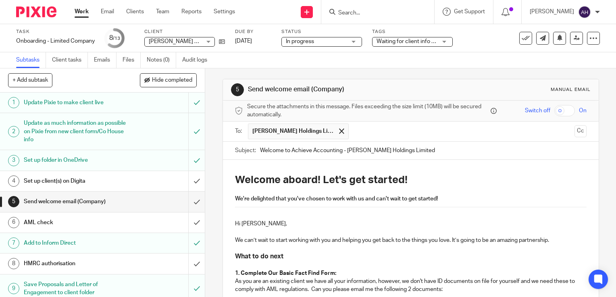
scroll to position [0, 0]
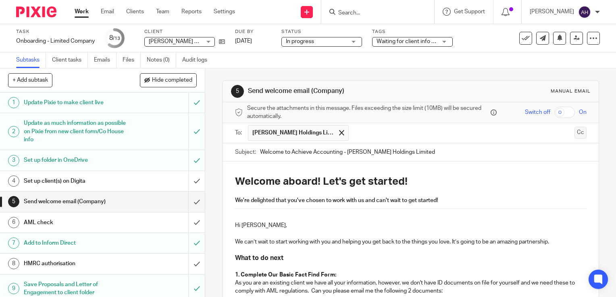
click at [574, 133] on button "Cc" at bounding box center [580, 133] width 12 height 12
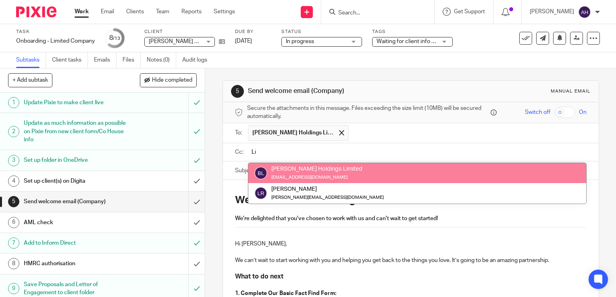
type input "Liz"
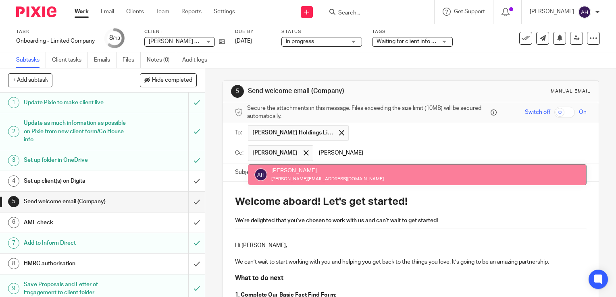
type input "Ann"
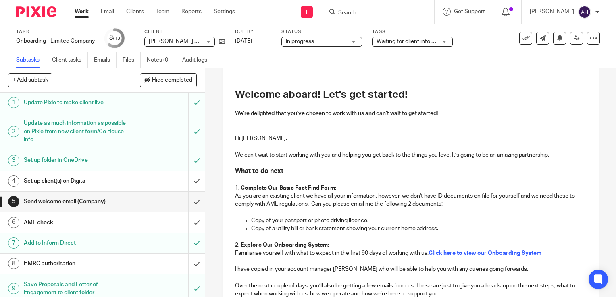
scroll to position [201, 0]
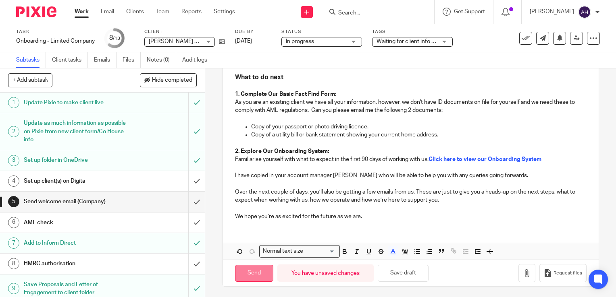
click at [259, 272] on input "Send" at bounding box center [254, 273] width 38 height 17
type input "Sent"
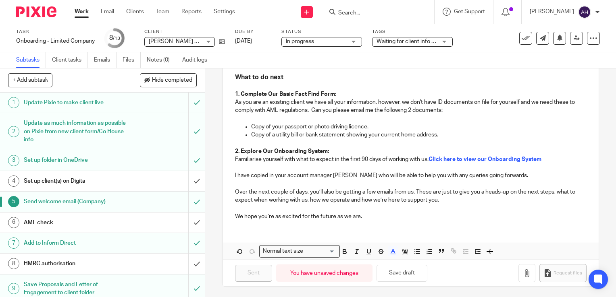
click at [83, 80] on div "+ Add subtask Hide completed Cancel + Add" at bounding box center [102, 81] width 205 height 24
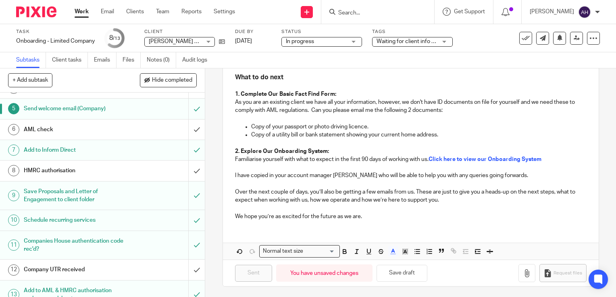
scroll to position [104, 0]
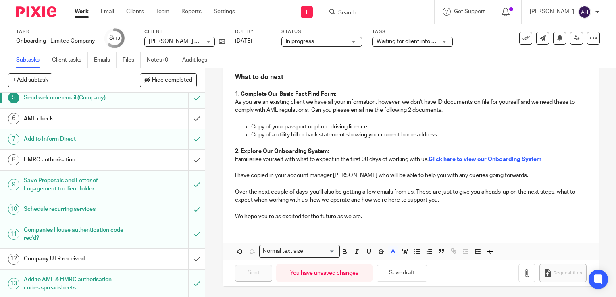
click at [82, 12] on link "Work" at bounding box center [82, 12] width 14 height 8
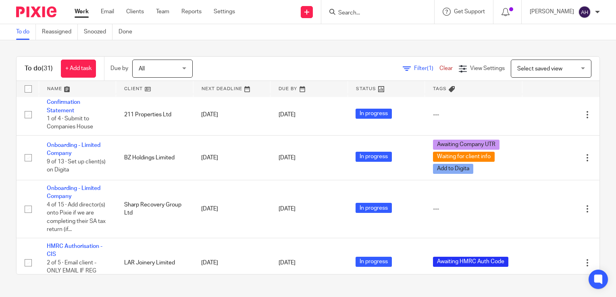
scroll to position [1173, 0]
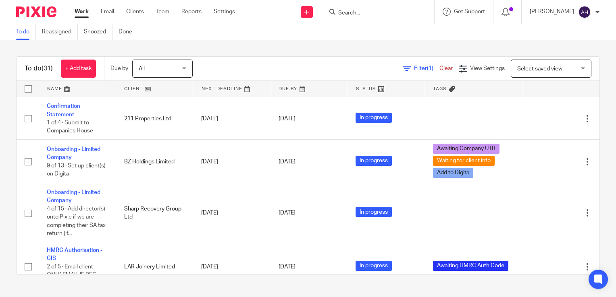
click at [360, 12] on input "Search" at bounding box center [373, 13] width 73 height 7
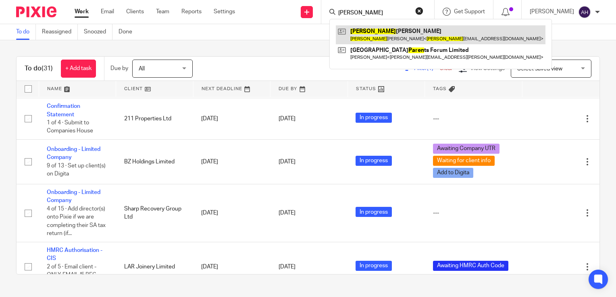
type input "karen"
click at [374, 35] on link at bounding box center [441, 34] width 210 height 19
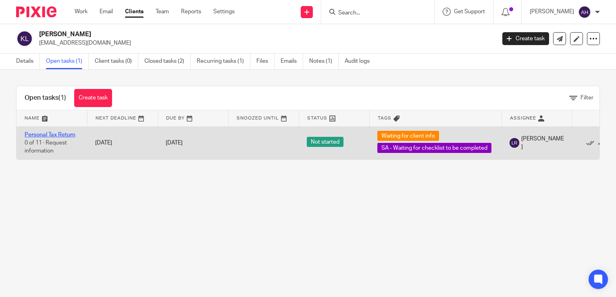
click at [65, 135] on link "Personal Tax Return" at bounding box center [50, 135] width 51 height 6
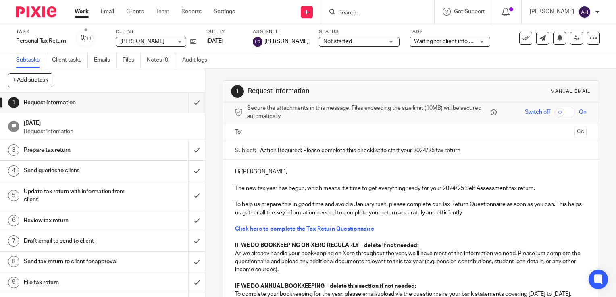
click at [294, 130] on input "text" at bounding box center [410, 132] width 321 height 9
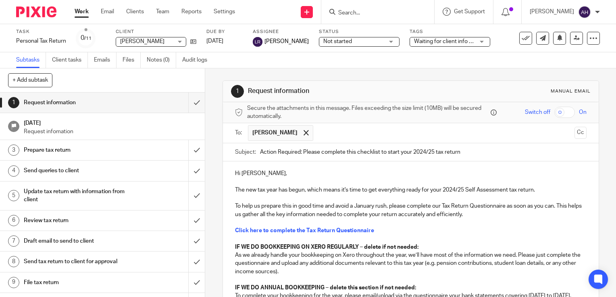
click at [212, 86] on div "1 Request information Manual email Secure the attachments in this message. File…" at bounding box center [410, 183] width 411 height 229
click at [356, 13] on input "Search" at bounding box center [373, 13] width 73 height 7
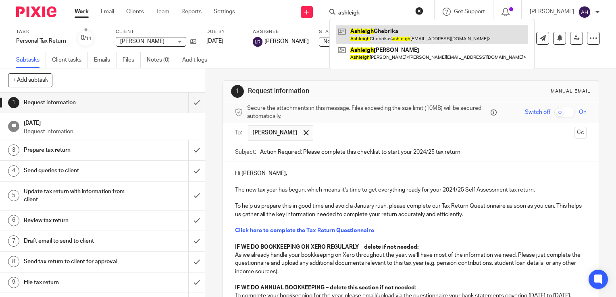
type input "ashleigh"
click at [377, 35] on link at bounding box center [432, 34] width 192 height 19
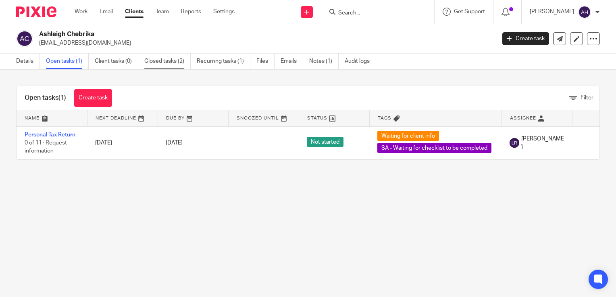
click at [169, 62] on link "Closed tasks (2)" at bounding box center [167, 62] width 46 height 16
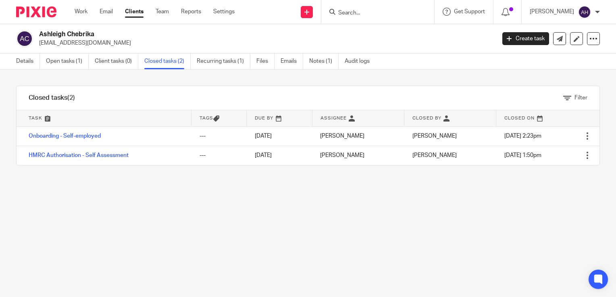
click at [357, 13] on input "Search" at bounding box center [373, 13] width 73 height 7
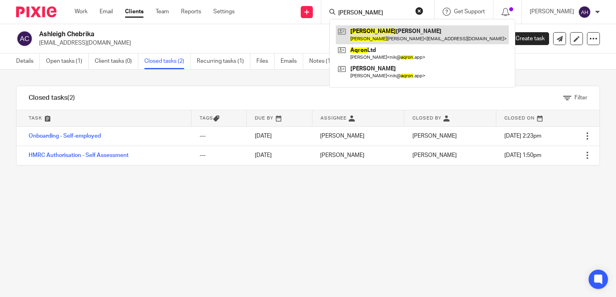
type input "[PERSON_NAME]"
click at [378, 34] on link at bounding box center [422, 34] width 173 height 19
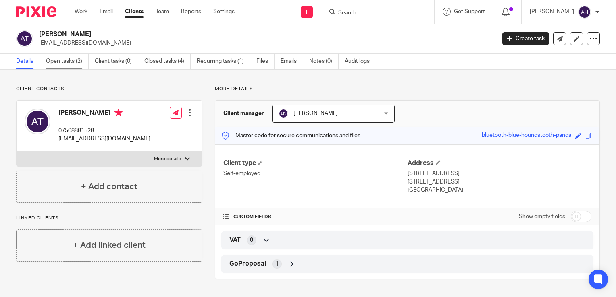
click at [63, 62] on link "Open tasks (2)" at bounding box center [67, 62] width 43 height 16
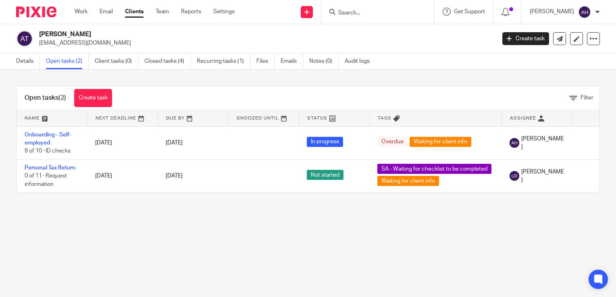
click at [366, 12] on input "Search" at bounding box center [373, 13] width 73 height 7
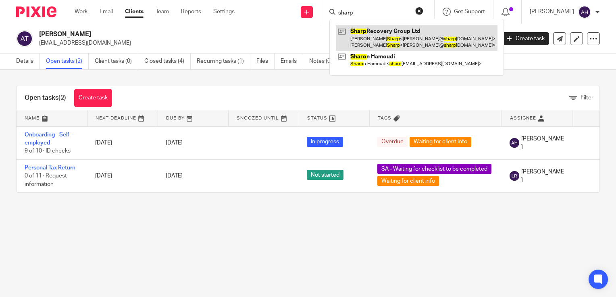
type input "sharp"
click at [385, 39] on link at bounding box center [417, 37] width 162 height 25
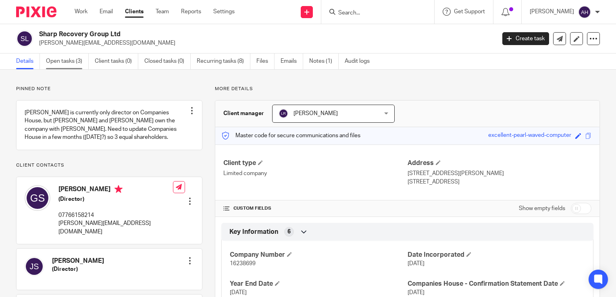
click at [63, 60] on link "Open tasks (3)" at bounding box center [67, 62] width 43 height 16
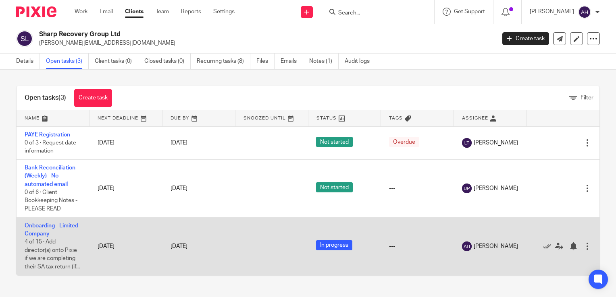
click at [56, 226] on link "Onboarding - Limited Company" at bounding box center [52, 230] width 54 height 14
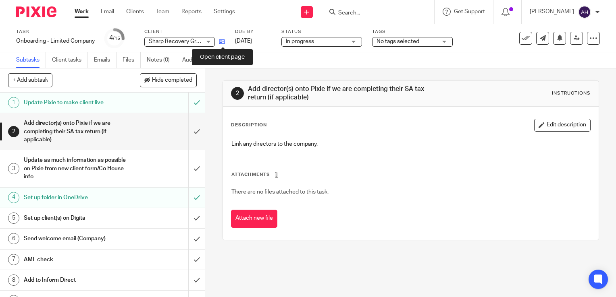
click at [224, 42] on icon at bounding box center [222, 42] width 6 height 6
click at [129, 239] on div "Send welcome email (Company)" at bounding box center [102, 239] width 157 height 12
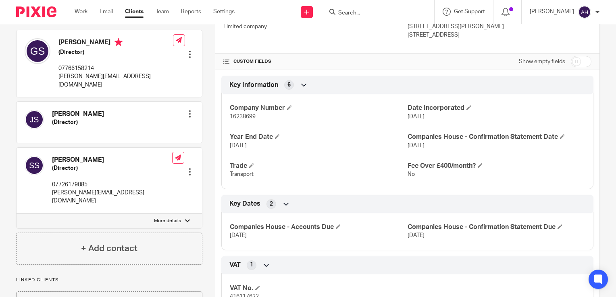
scroll to position [161, 0]
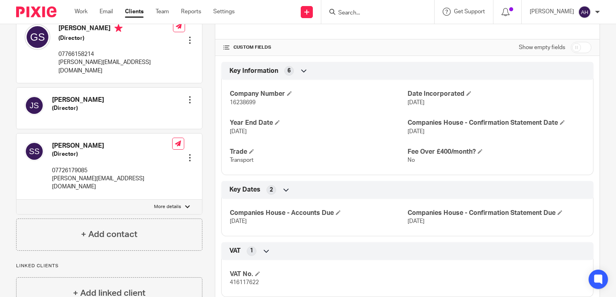
click at [187, 205] on div at bounding box center [187, 207] width 5 height 5
click at [17, 199] on input "More details" at bounding box center [16, 199] width 0 height 0
checkbox input "true"
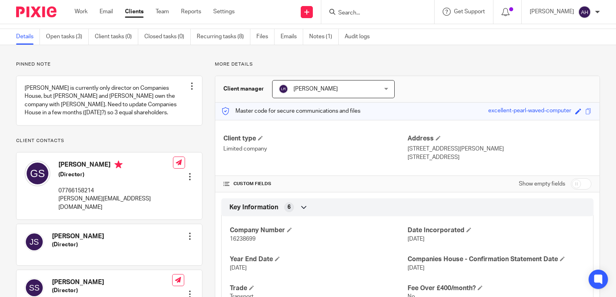
scroll to position [0, 0]
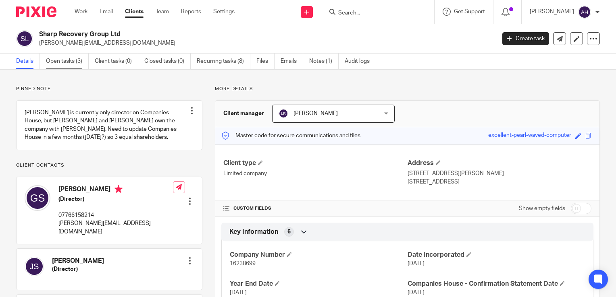
click at [62, 62] on link "Open tasks (3)" at bounding box center [67, 62] width 43 height 16
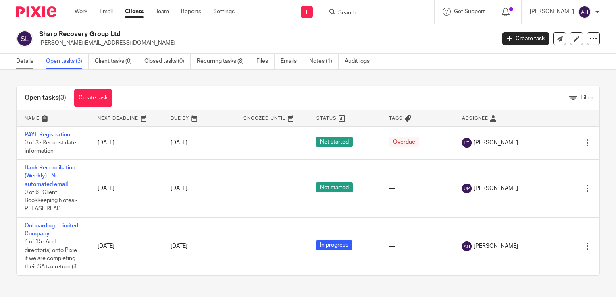
click at [27, 64] on link "Details" at bounding box center [28, 62] width 24 height 16
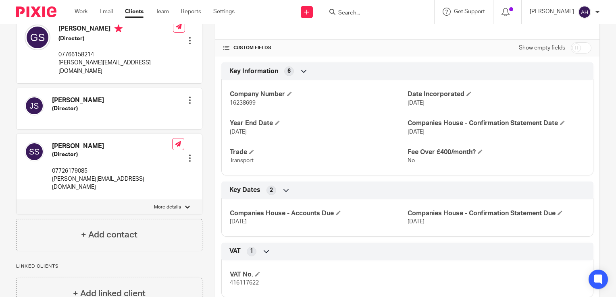
scroll to position [161, 0]
click at [187, 154] on div at bounding box center [190, 158] width 8 height 8
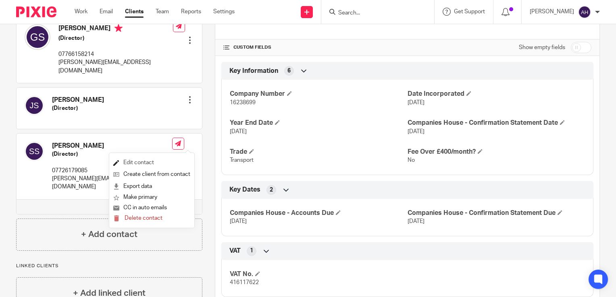
click at [141, 162] on link "Edit contact" at bounding box center [151, 163] width 77 height 12
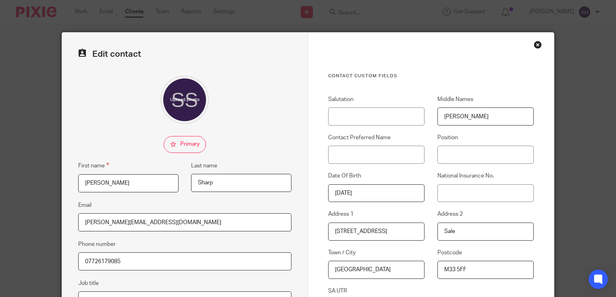
scroll to position [158, 0]
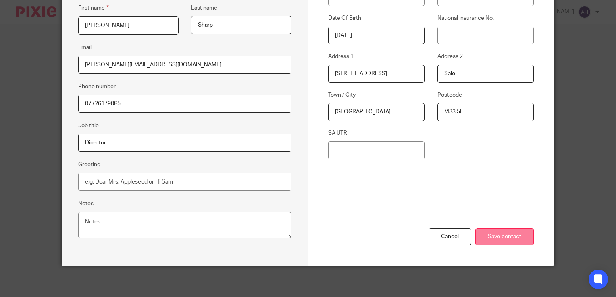
type input "Boyd"
click at [500, 236] on input "Save contact" at bounding box center [504, 236] width 58 height 17
click at [490, 233] on input "Save contact" at bounding box center [504, 236] width 58 height 17
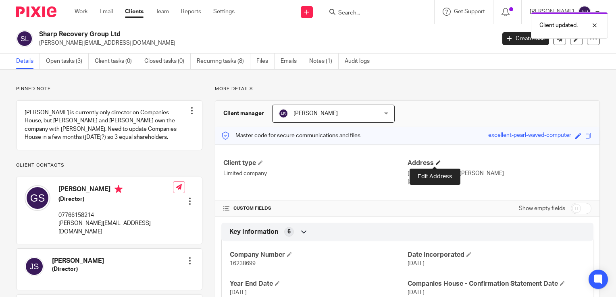
click at [436, 162] on span at bounding box center [438, 162] width 5 height 5
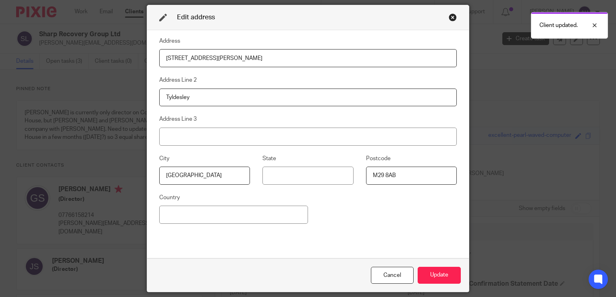
drag, startPoint x: 214, startPoint y: 58, endPoint x: 110, endPoint y: 62, distance: 104.4
click at [110, 62] on div "Edit address Address 37 Johnson Street Address Line 2 Tyldesley Address Line 3 …" at bounding box center [308, 148] width 616 height 297
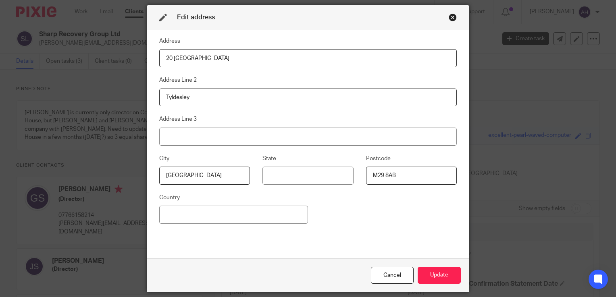
type input "[STREET_ADDRESS]"
type input "Sale"
type input "M"
type input "M33 5FF"
click at [181, 215] on input at bounding box center [233, 215] width 149 height 18
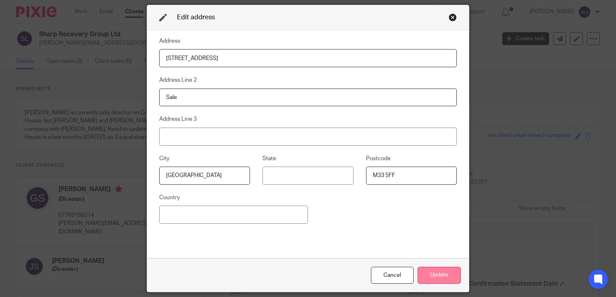
click at [440, 276] on button "Update" at bounding box center [438, 275] width 43 height 17
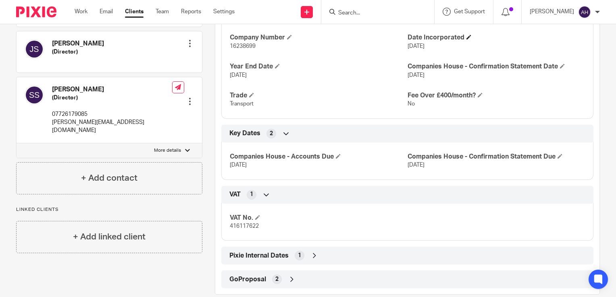
scroll to position [230, 0]
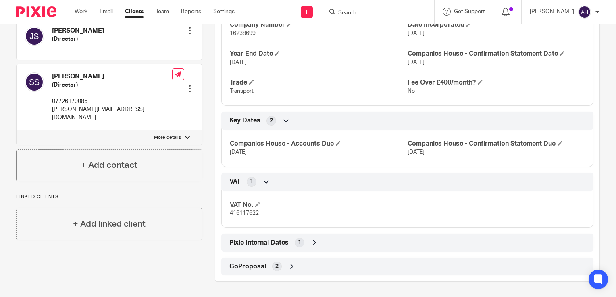
click at [312, 243] on icon at bounding box center [314, 243] width 8 height 8
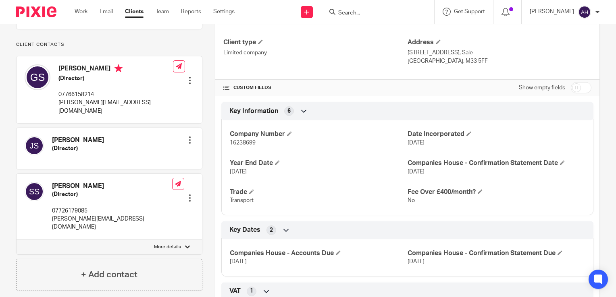
scroll to position [81, 0]
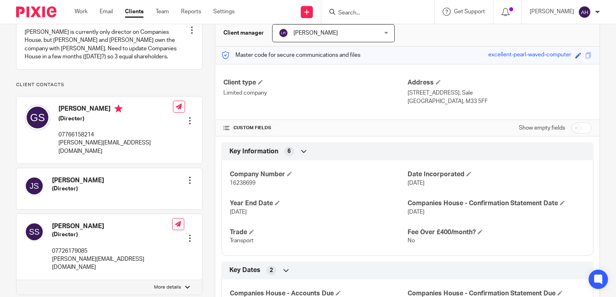
click at [187, 235] on div at bounding box center [190, 239] width 8 height 8
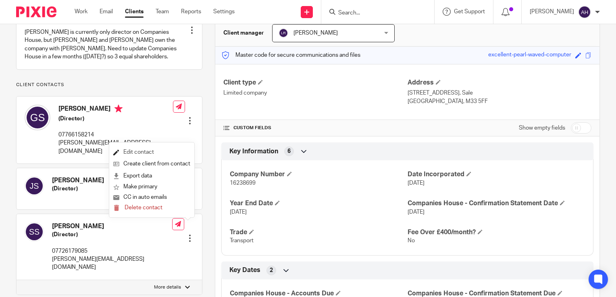
click at [145, 152] on link "Edit contact" at bounding box center [151, 153] width 77 height 12
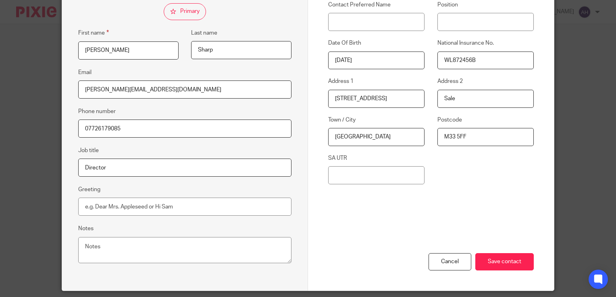
scroll to position [158, 0]
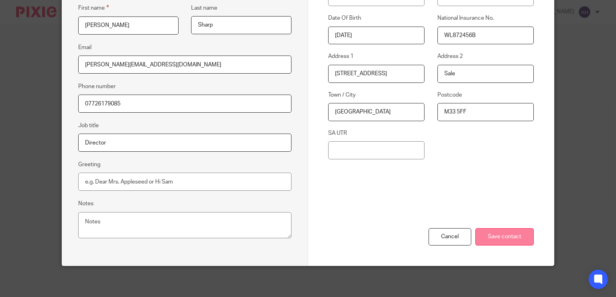
type input "WL872456B"
click at [488, 237] on input "Save contact" at bounding box center [504, 236] width 58 height 17
click at [484, 237] on input "Save contact" at bounding box center [504, 236] width 58 height 17
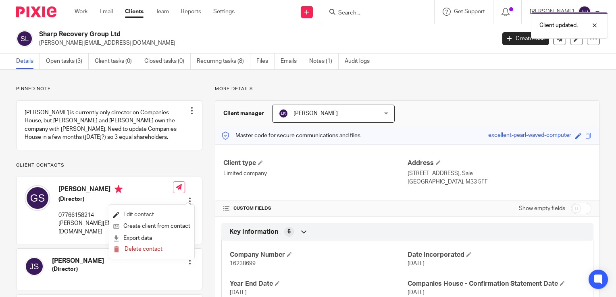
drag, startPoint x: 0, startPoint y: 0, endPoint x: 139, endPoint y: 215, distance: 255.6
click at [139, 215] on link "Edit contact" at bounding box center [151, 215] width 77 height 12
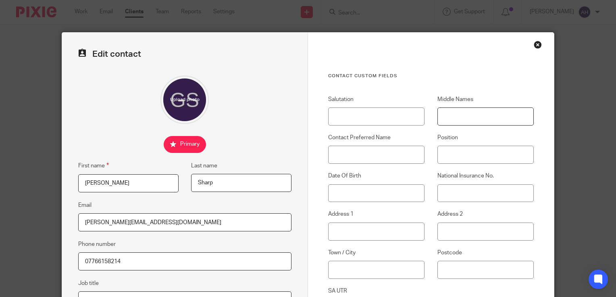
click at [460, 117] on input "Middle Names" at bounding box center [485, 117] width 96 height 18
type input "[PERSON_NAME]"
click at [102, 181] on input "[PERSON_NAME]" at bounding box center [128, 183] width 100 height 18
type input "[PERSON_NAME]"
click at [336, 156] on input "Contact Preferred Name" at bounding box center [376, 155] width 96 height 18
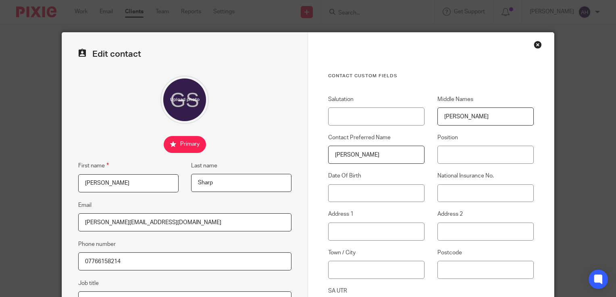
type input "[PERSON_NAME]"
click at [357, 193] on input "Date Of Birth" at bounding box center [376, 194] width 96 height 18
type input "[DATE]"
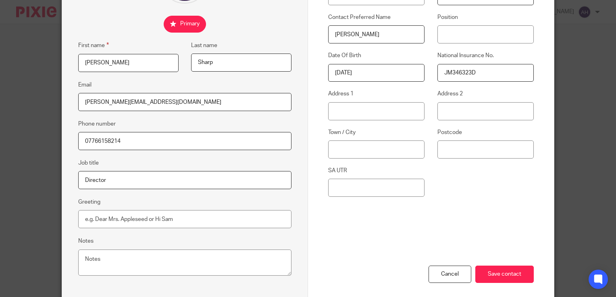
scroll to position [121, 0]
type input "JM346323D"
click at [488, 274] on input "Save contact" at bounding box center [504, 274] width 58 height 17
click at [487, 275] on input "Save contact" at bounding box center [504, 274] width 58 height 17
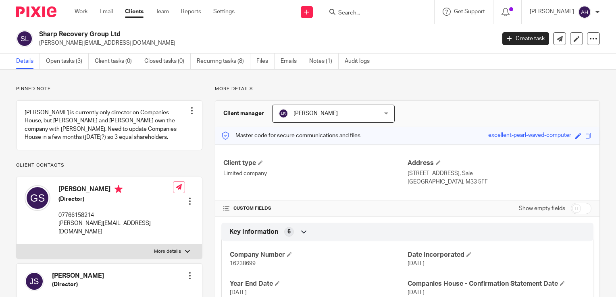
scroll to position [161, 0]
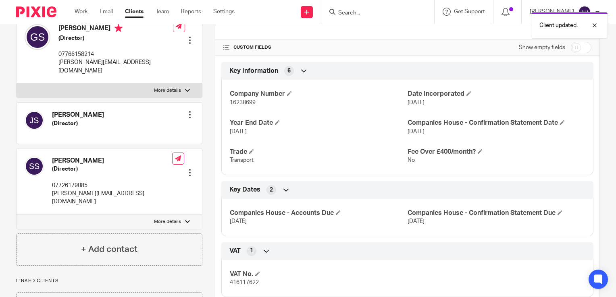
click at [189, 116] on div at bounding box center [190, 115] width 8 height 8
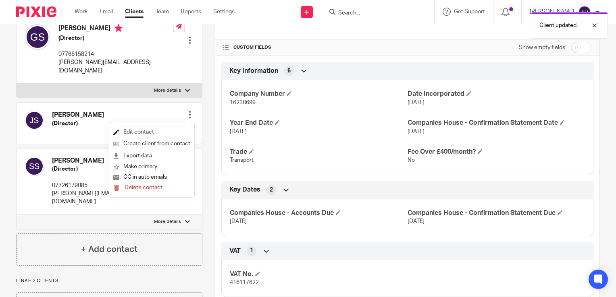
click at [146, 131] on link "Edit contact" at bounding box center [151, 133] width 77 height 12
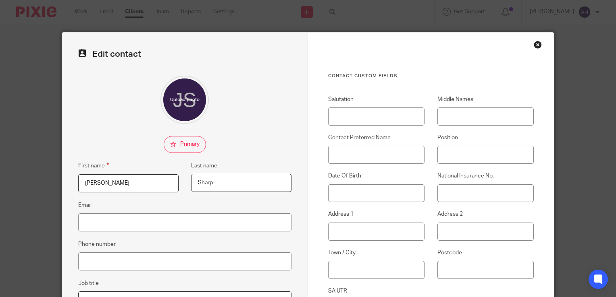
click at [105, 182] on input "[PERSON_NAME]" at bounding box center [128, 183] width 100 height 18
type input "[PERSON_NAME]"
click at [338, 156] on input "Contact Preferred Name" at bounding box center [376, 155] width 96 height 18
type input "[PERSON_NAME]"
click at [341, 196] on input "Date Of Birth" at bounding box center [376, 194] width 96 height 18
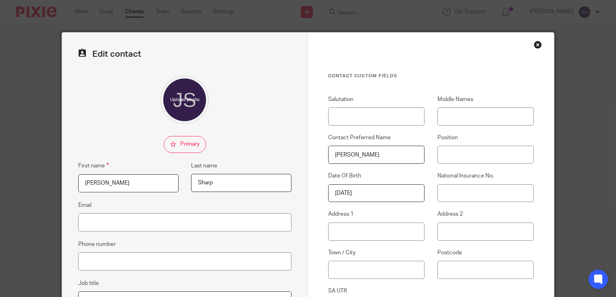
type input "[DATE]"
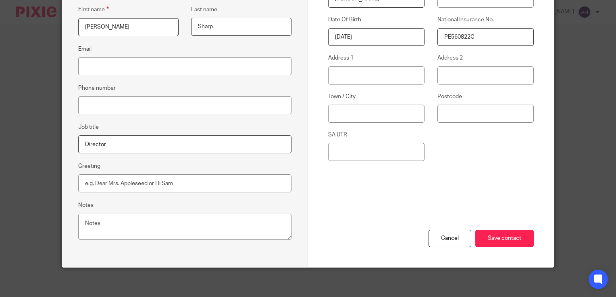
scroll to position [158, 0]
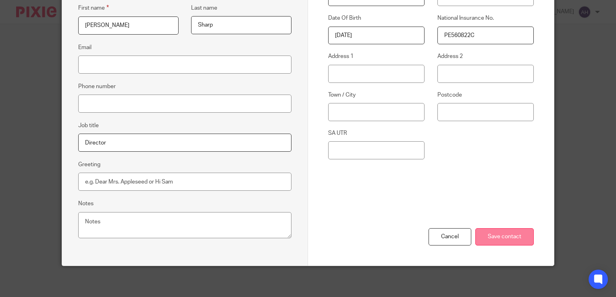
type input "PE560822C"
click at [494, 236] on input "Save contact" at bounding box center [504, 236] width 58 height 17
click at [491, 237] on input "Save contact" at bounding box center [504, 236] width 58 height 17
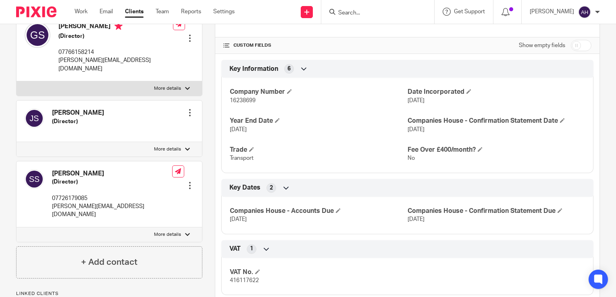
scroll to position [201, 0]
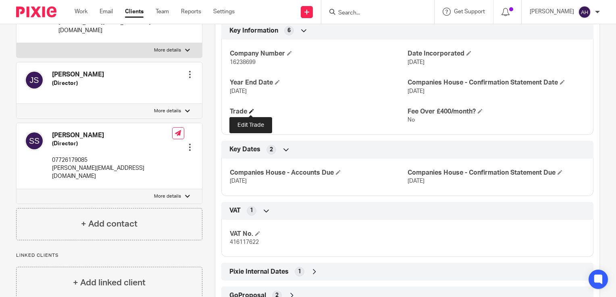
click at [249, 109] on span at bounding box center [251, 111] width 5 height 5
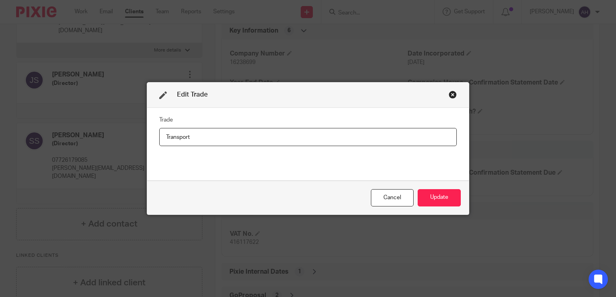
click at [215, 139] on input "Transport" at bounding box center [307, 137] width 297 height 18
type input "Transport Recovery"
click at [433, 199] on button "Update" at bounding box center [438, 197] width 43 height 17
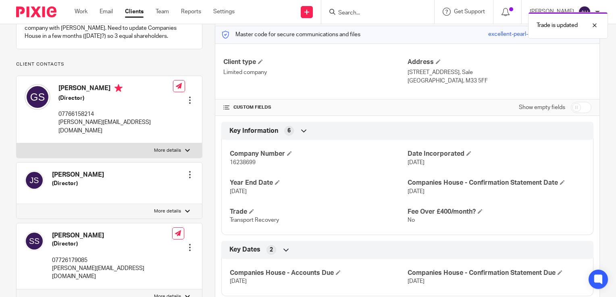
scroll to position [0, 0]
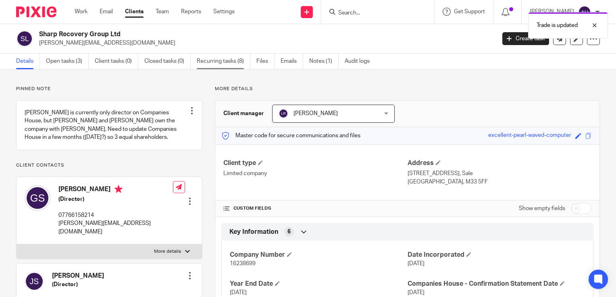
click at [223, 61] on link "Recurring tasks (8)" at bounding box center [224, 62] width 54 height 16
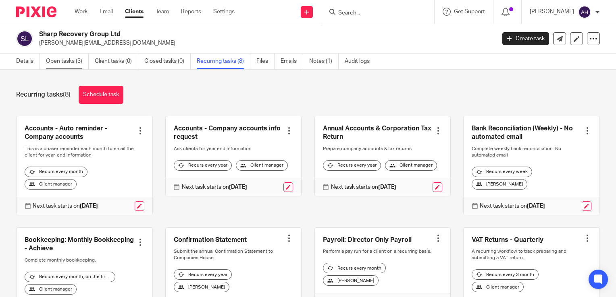
click at [71, 64] on link "Open tasks (3)" at bounding box center [67, 62] width 43 height 16
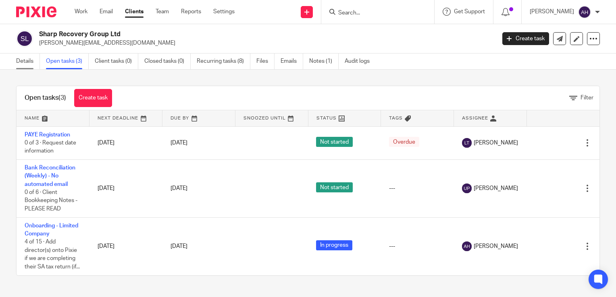
click at [25, 61] on link "Details" at bounding box center [28, 62] width 24 height 16
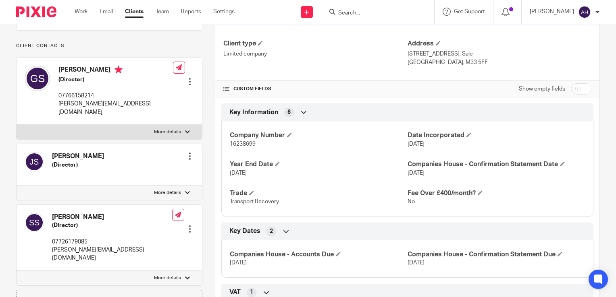
scroll to position [121, 0]
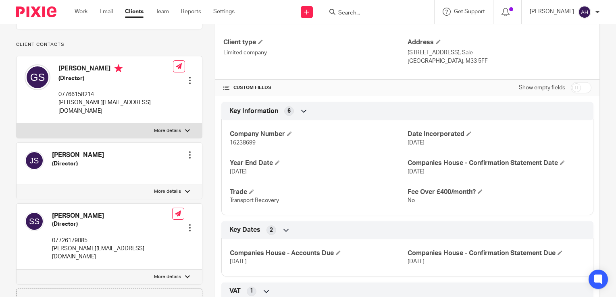
click at [189, 78] on div at bounding box center [190, 81] width 8 height 8
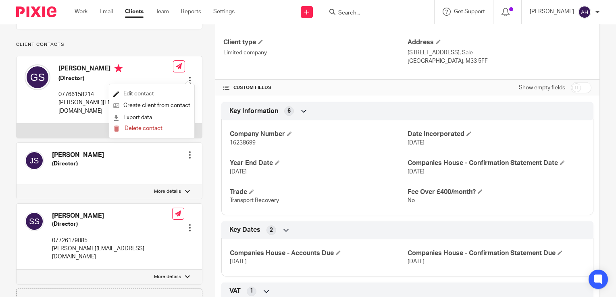
click at [148, 94] on link "Edit contact" at bounding box center [151, 94] width 77 height 12
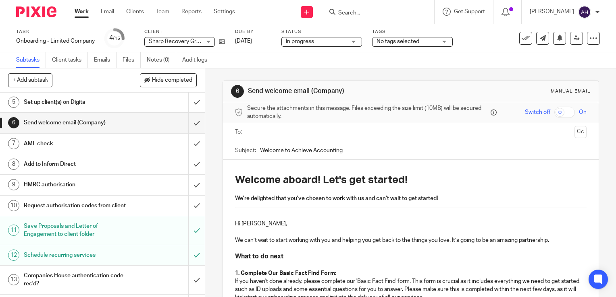
scroll to position [121, 0]
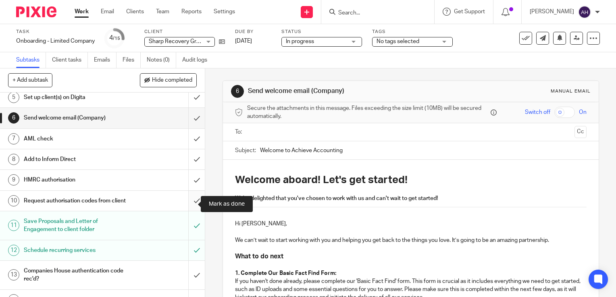
click at [189, 204] on input "submit" at bounding box center [102, 201] width 205 height 20
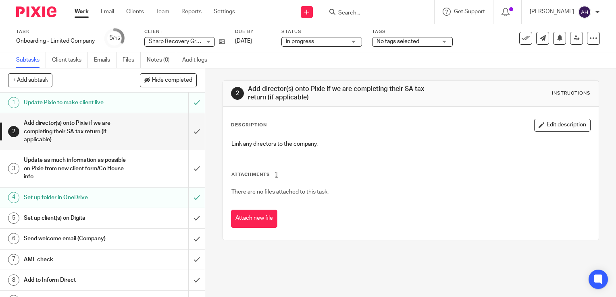
click at [108, 239] on h1 "Send welcome email (Company)" at bounding box center [76, 239] width 104 height 12
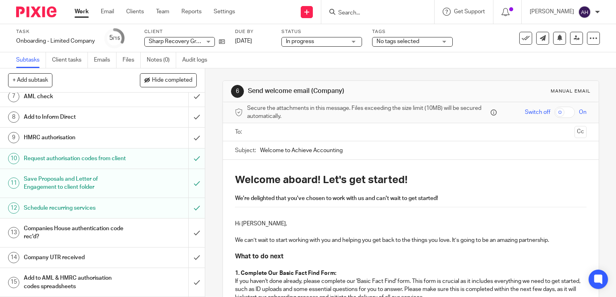
scroll to position [170, 0]
click at [281, 134] on input "text" at bounding box center [410, 132] width 321 height 9
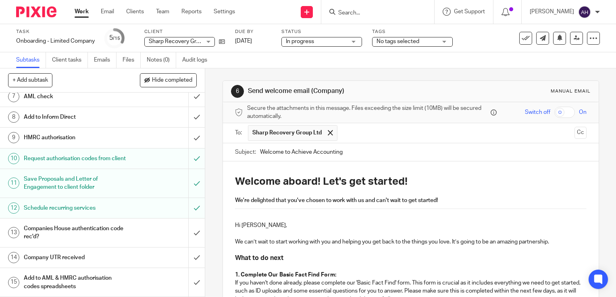
click at [366, 152] on input "Welcome to Achieve Accounting" at bounding box center [423, 152] width 326 height 18
type input "Welcome to Achieve Accounting - Sharp Recovery Group Ltd"
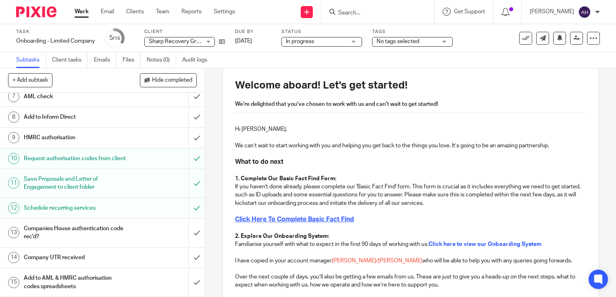
scroll to position [121, 0]
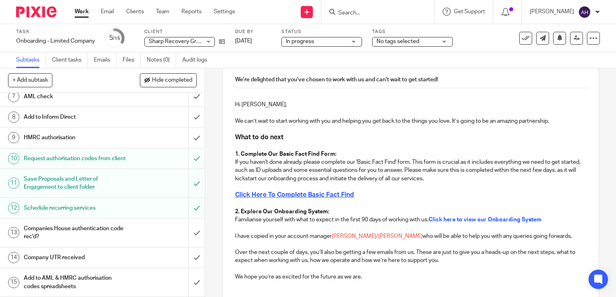
click at [258, 106] on p "Hi Gregory," at bounding box center [410, 105] width 351 height 8
click at [266, 156] on strong "Complete Our Basic Fact Find Form:" at bounding box center [289, 155] width 96 height 6
click at [235, 164] on p "If you haven't done already, please complete our 'Basic Fact Find' form. This f…" at bounding box center [410, 170] width 351 height 25
click at [102, 279] on h1 "Add to AML & HMRC authorisation codes spreadsheets" at bounding box center [76, 282] width 104 height 21
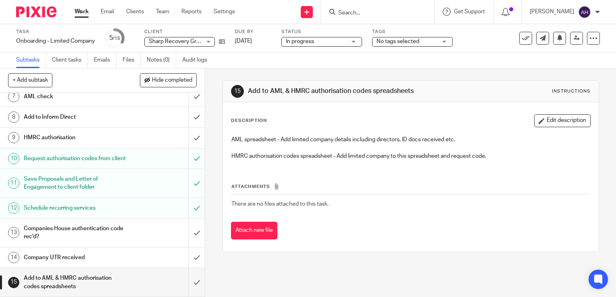
scroll to position [170, 0]
click at [189, 286] on input "submit" at bounding box center [102, 282] width 205 height 29
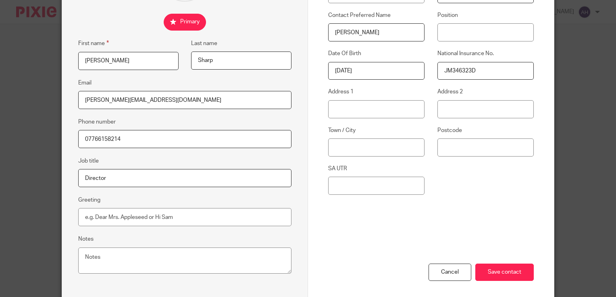
scroll to position [158, 0]
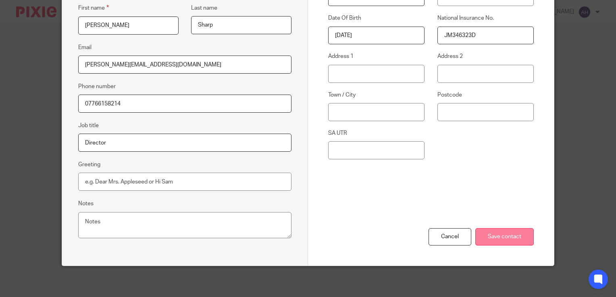
type input "[PERSON_NAME]"
click at [495, 237] on input "Save contact" at bounding box center [504, 236] width 58 height 17
click at [485, 235] on input "Save contact" at bounding box center [504, 236] width 58 height 17
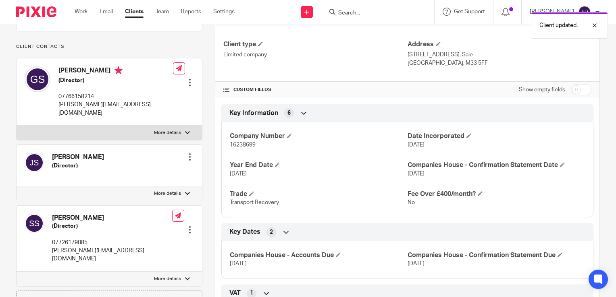
scroll to position [161, 0]
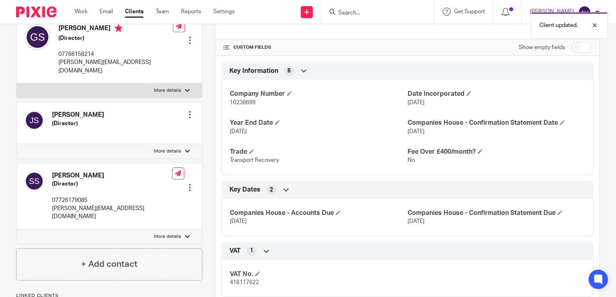
click at [188, 115] on div at bounding box center [190, 115] width 8 height 8
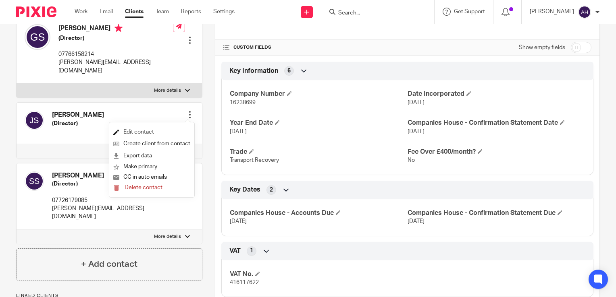
click at [143, 133] on link "Edit contact" at bounding box center [151, 133] width 77 height 12
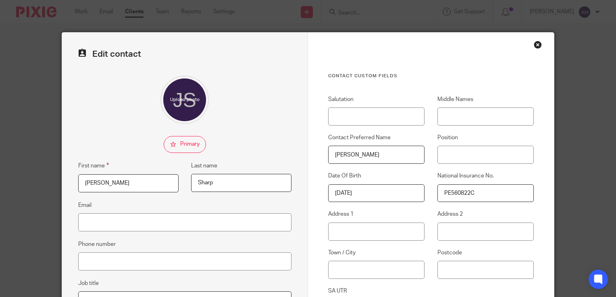
click at [114, 184] on input "Joshua" at bounding box center [128, 183] width 100 height 18
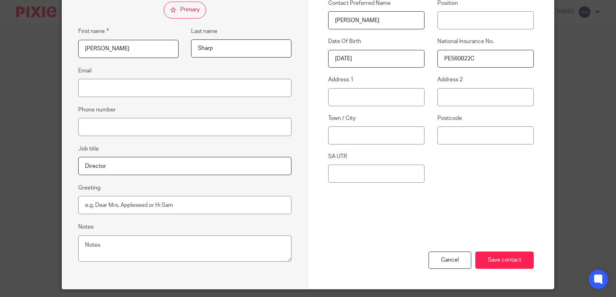
scroll to position [158, 0]
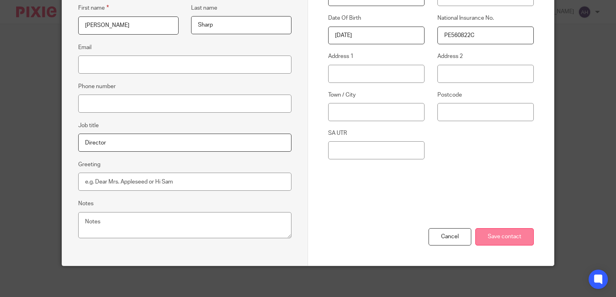
type input "Josh"
click at [500, 236] on input "Save contact" at bounding box center [504, 236] width 58 height 17
click at [492, 237] on input "Save contact" at bounding box center [504, 236] width 58 height 17
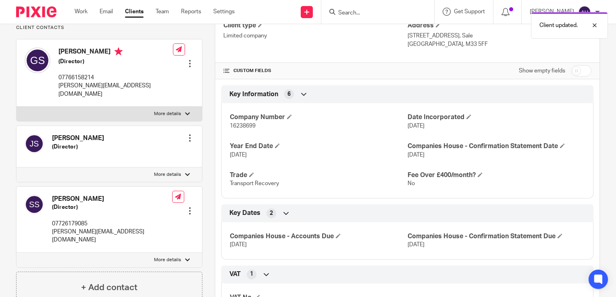
scroll to position [161, 0]
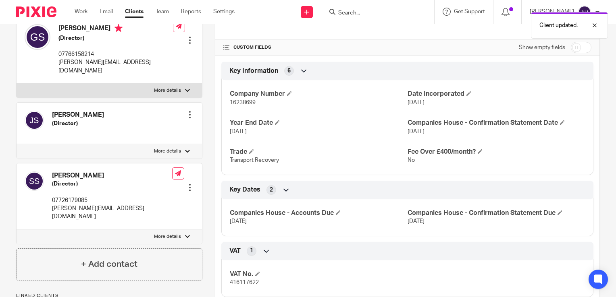
click at [187, 184] on div at bounding box center [190, 188] width 8 height 8
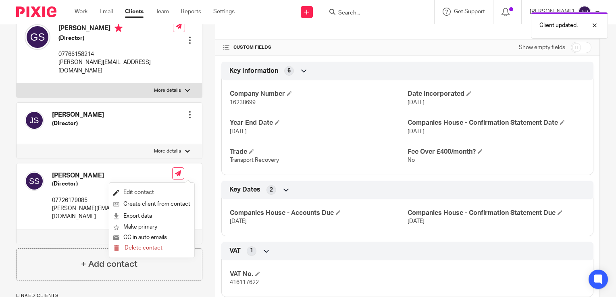
click at [130, 194] on link "Edit contact" at bounding box center [151, 193] width 77 height 12
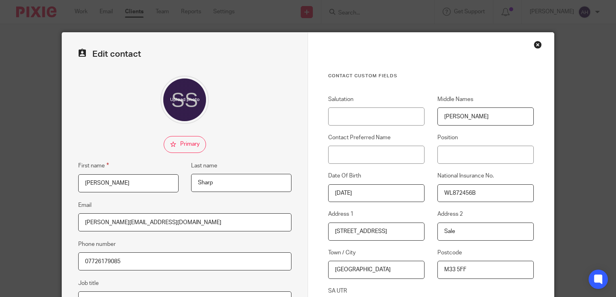
click at [114, 183] on input "[PERSON_NAME]" at bounding box center [128, 183] width 100 height 18
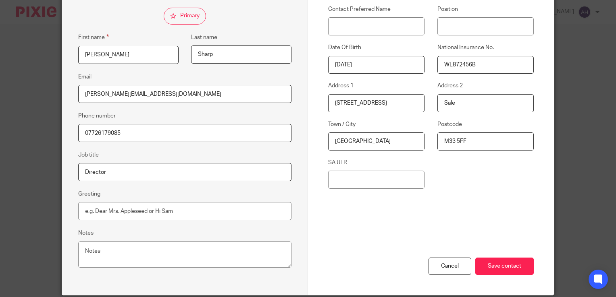
scroll to position [158, 0]
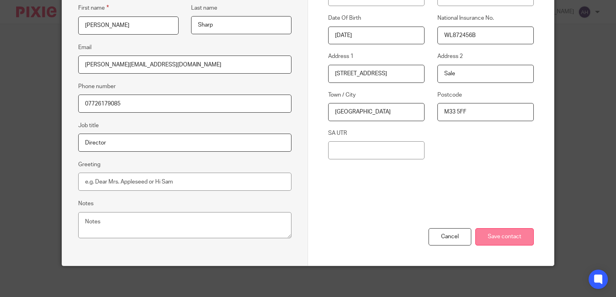
type input "[PERSON_NAME]"
click at [492, 235] on input "Save contact" at bounding box center [504, 236] width 58 height 17
click at [484, 237] on input "Save contact" at bounding box center [504, 236] width 58 height 17
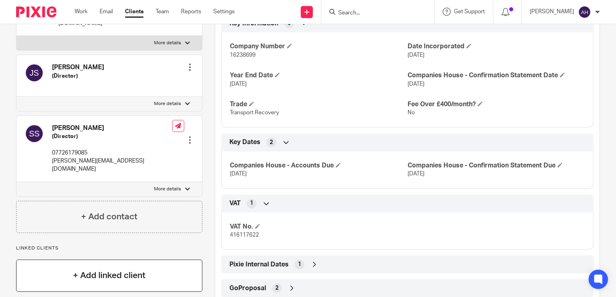
scroll to position [230, 0]
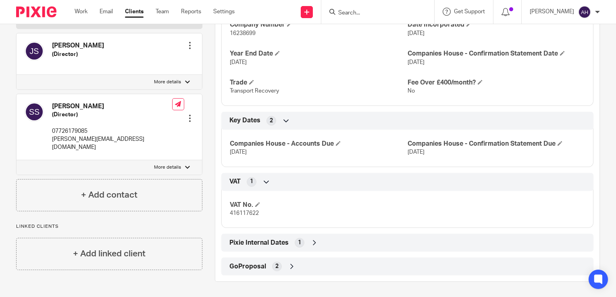
click at [185, 165] on div at bounding box center [187, 167] width 5 height 5
click at [17, 160] on input "More details" at bounding box center [16, 160] width 0 height 0
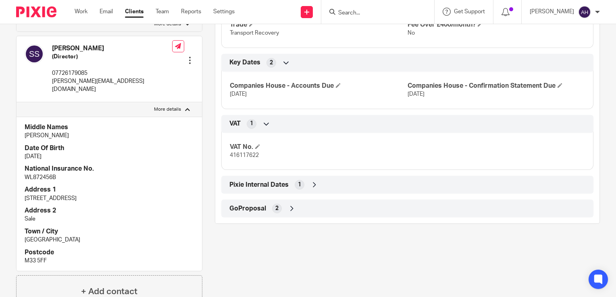
scroll to position [311, 0]
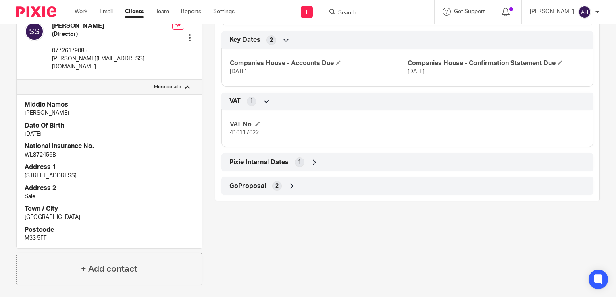
click at [185, 85] on div at bounding box center [187, 87] width 5 height 5
click at [17, 79] on input "More details" at bounding box center [16, 79] width 0 height 0
checkbox input "false"
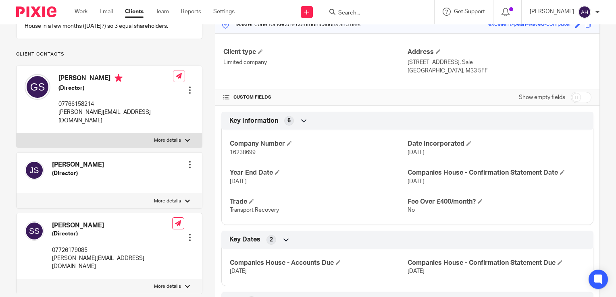
scroll to position [69, 0]
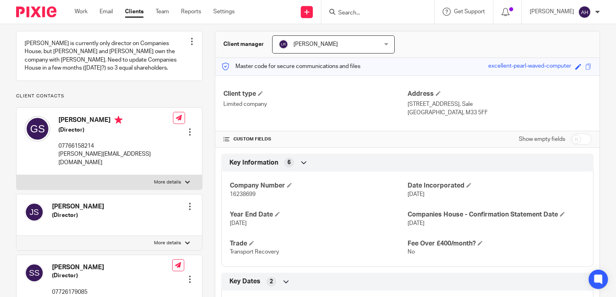
click at [185, 181] on div at bounding box center [187, 182] width 5 height 5
click at [17, 175] on input "More details" at bounding box center [16, 175] width 0 height 0
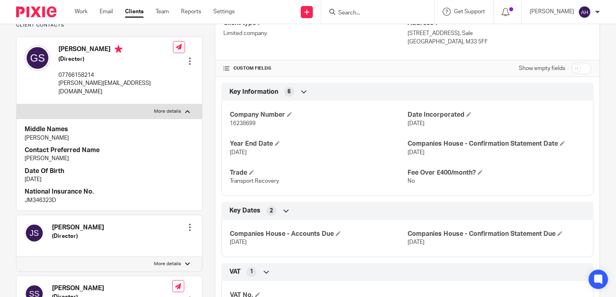
scroll to position [150, 0]
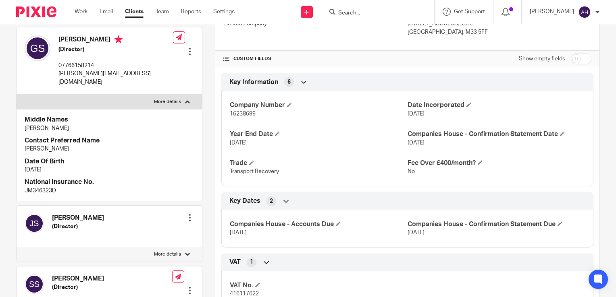
click at [185, 102] on div at bounding box center [187, 102] width 5 height 5
click at [17, 95] on input "More details" at bounding box center [16, 94] width 0 height 0
checkbox input "false"
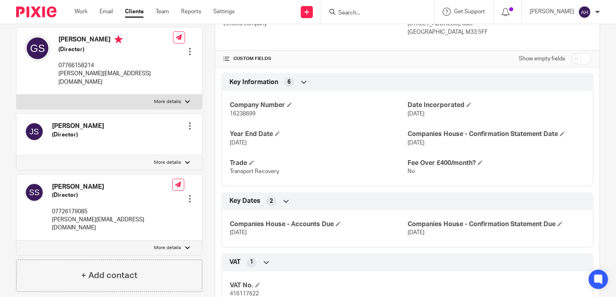
click at [185, 162] on div at bounding box center [187, 162] width 5 height 5
click at [17, 156] on input "More details" at bounding box center [16, 155] width 0 height 0
checkbox input "true"
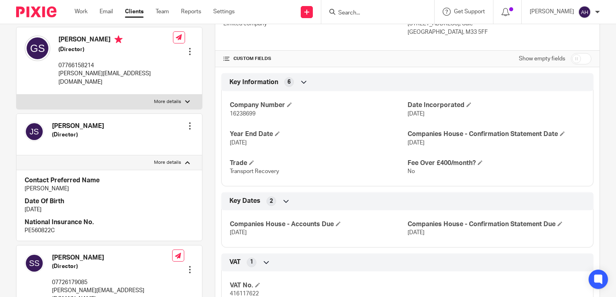
click at [187, 127] on div at bounding box center [190, 126] width 8 height 8
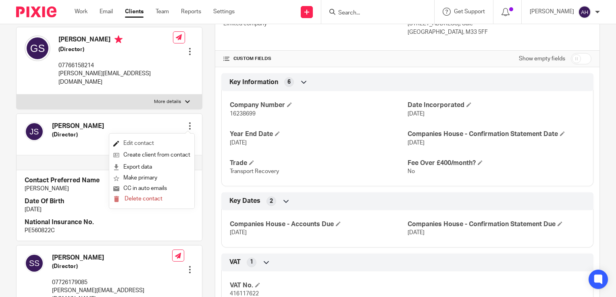
click at [141, 143] on link "Edit contact" at bounding box center [151, 144] width 77 height 12
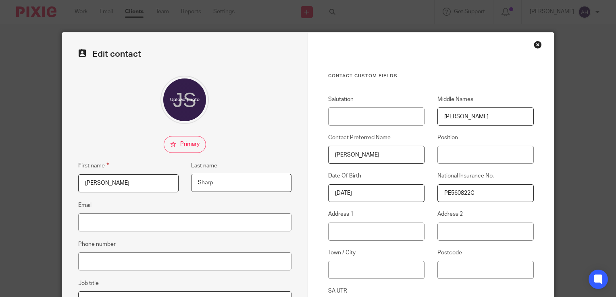
type input "[PERSON_NAME]"
click at [104, 220] on input "Email" at bounding box center [184, 223] width 213 height 18
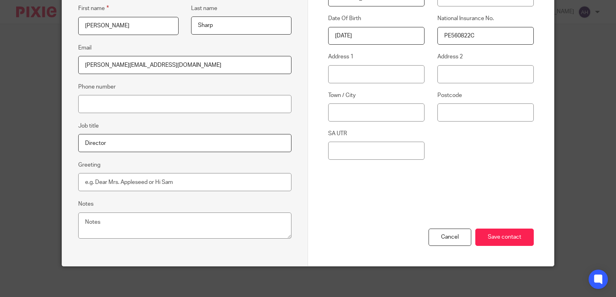
scroll to position [158, 0]
type input "[PERSON_NAME][EMAIL_ADDRESS][DOMAIN_NAME]"
click at [496, 235] on input "Save contact" at bounding box center [504, 236] width 58 height 17
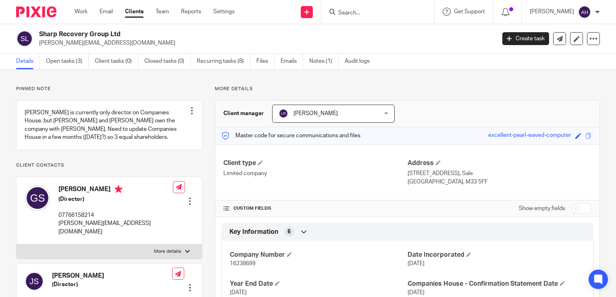
click at [367, 12] on input "Search" at bounding box center [373, 13] width 73 height 7
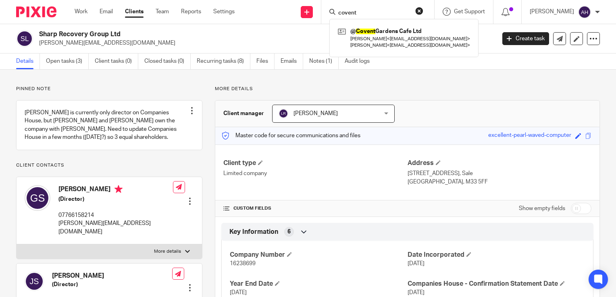
type input "covent"
click at [423, 11] on button "reset" at bounding box center [419, 11] width 8 height 8
click at [355, 10] on input "Search" at bounding box center [368, 13] width 73 height 7
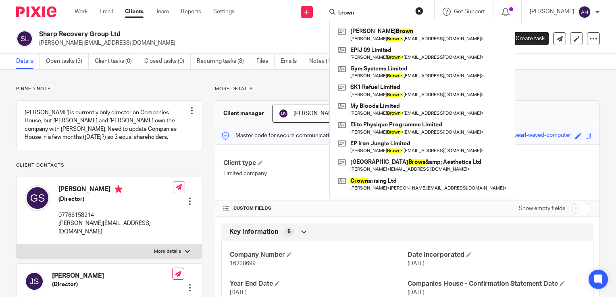
type input "brown"
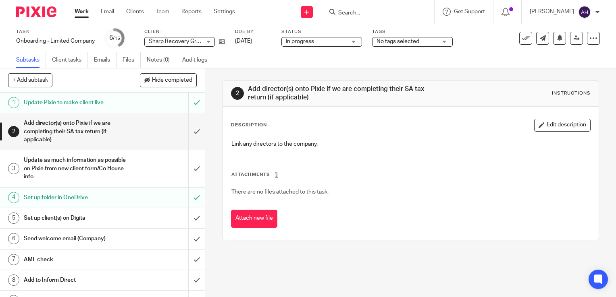
click at [111, 239] on h1 "Send welcome email (Company)" at bounding box center [76, 239] width 104 height 12
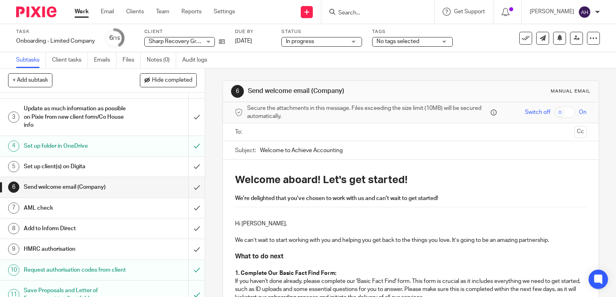
scroll to position [49, 0]
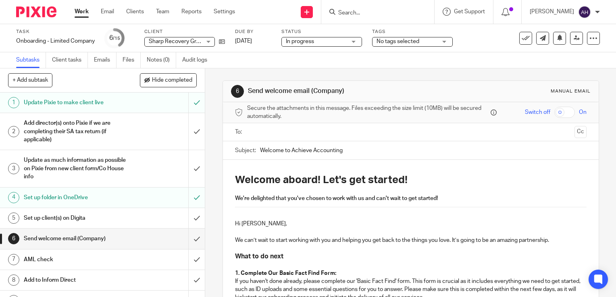
scroll to position [49, 0]
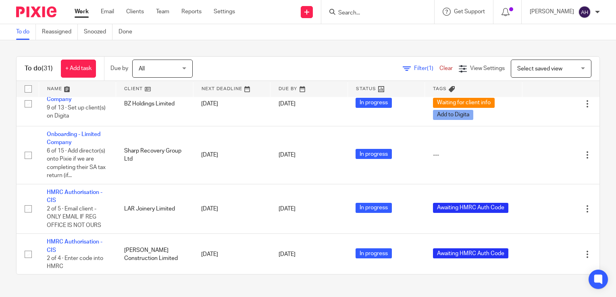
scroll to position [1214, 0]
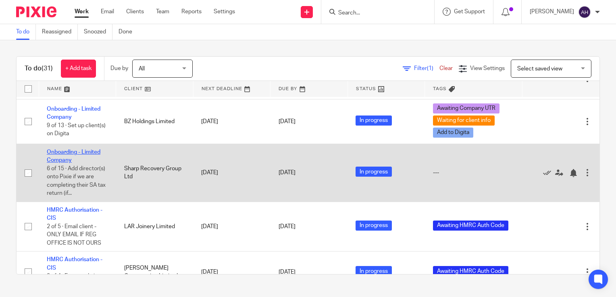
click at [90, 163] on link "Onboarding - Limited Company" at bounding box center [74, 156] width 54 height 14
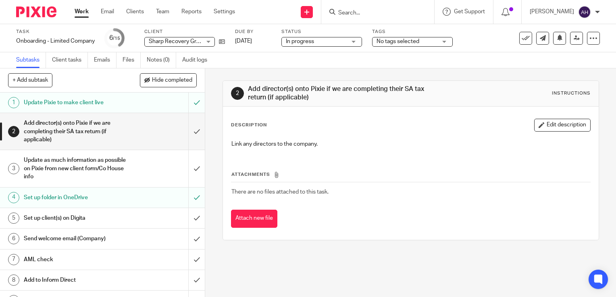
click at [445, 41] on div "No tags selected" at bounding box center [412, 42] width 81 height 10
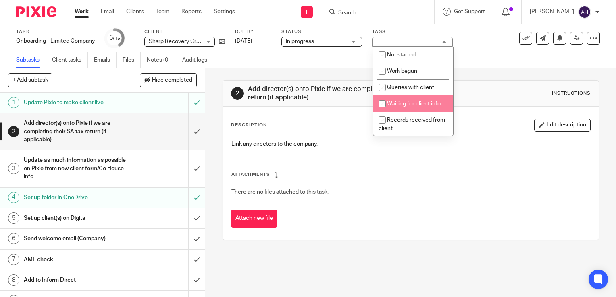
click at [406, 104] on span "Waiting for client info" at bounding box center [414, 104] width 54 height 6
checkbox input "true"
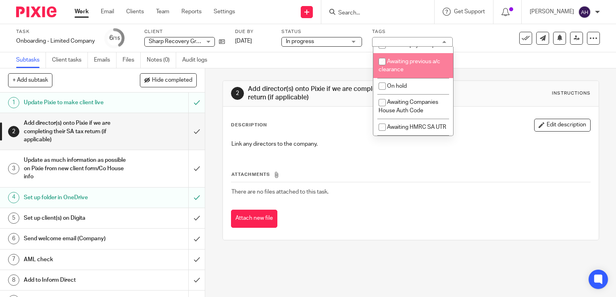
scroll to position [242, 0]
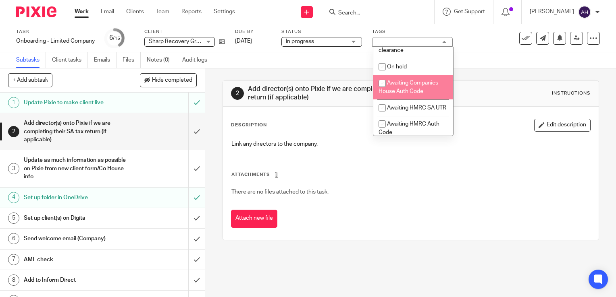
click at [407, 94] on span "Awaiting Companies House Auth Code" at bounding box center [408, 87] width 60 height 14
checkbox input "true"
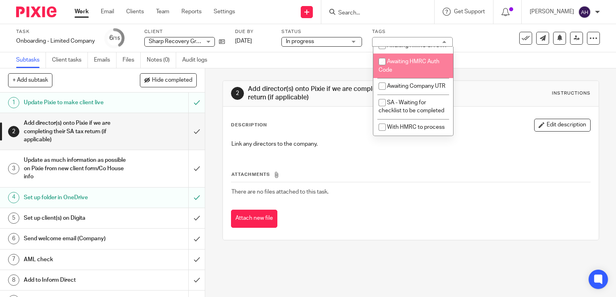
scroll to position [350, 0]
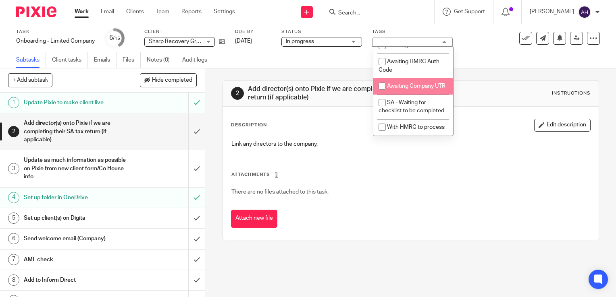
click at [410, 83] on span "Awaiting Company UTR" at bounding box center [416, 86] width 58 height 6
checkbox input "true"
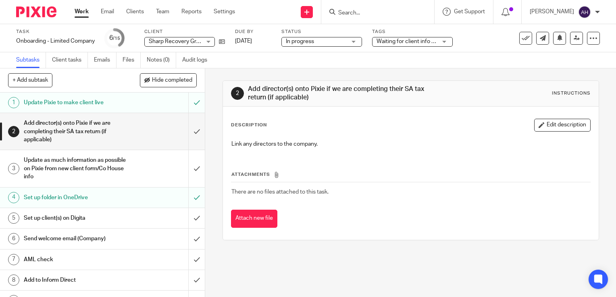
click at [212, 128] on div "2 Add director(s) onto Pixie if we are completing their SA tax return (if appli…" at bounding box center [410, 183] width 411 height 229
click at [82, 12] on link "Work" at bounding box center [82, 12] width 14 height 8
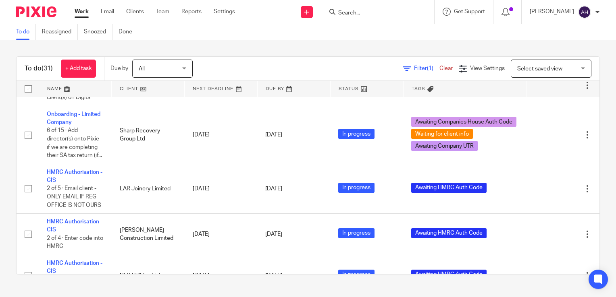
scroll to position [1330, 0]
